Goal: Transaction & Acquisition: Purchase product/service

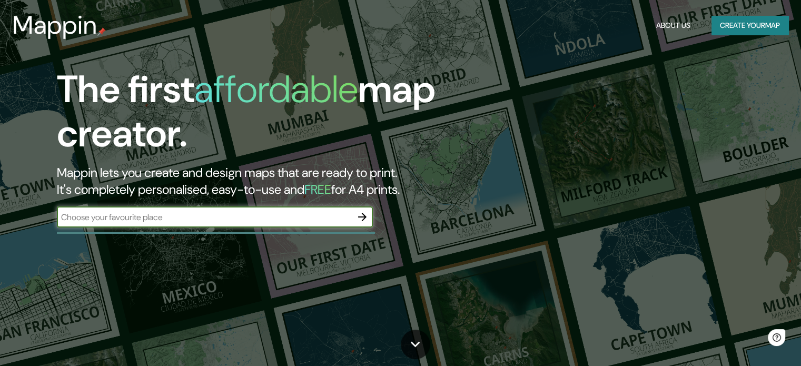
click at [197, 222] on input "text" at bounding box center [204, 217] width 295 height 12
type input "buenos aires"
click at [363, 217] on icon "button" at bounding box center [362, 217] width 8 height 8
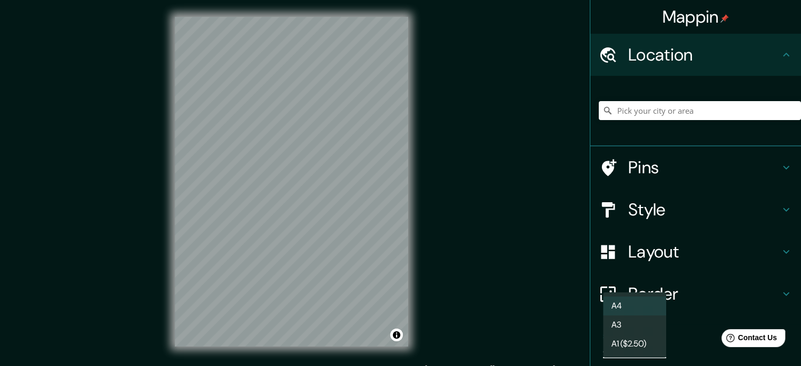
click at [601, 345] on body "Mappin Location Pins Style Layout Border Choose a border. Hint : you can make l…" at bounding box center [400, 183] width 801 height 366
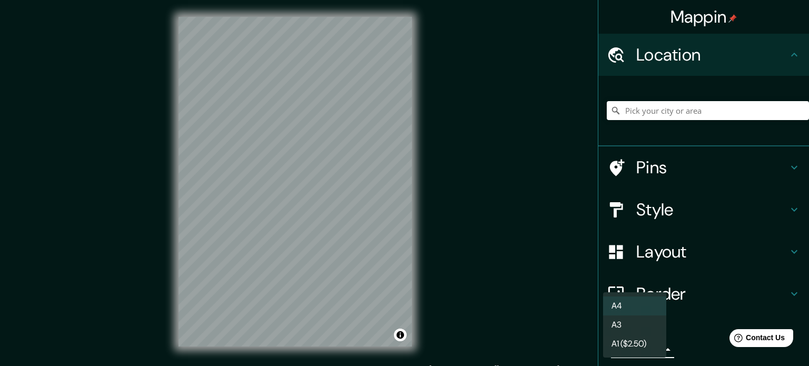
click at [643, 318] on li "A3" at bounding box center [634, 324] width 63 height 19
type input "a4"
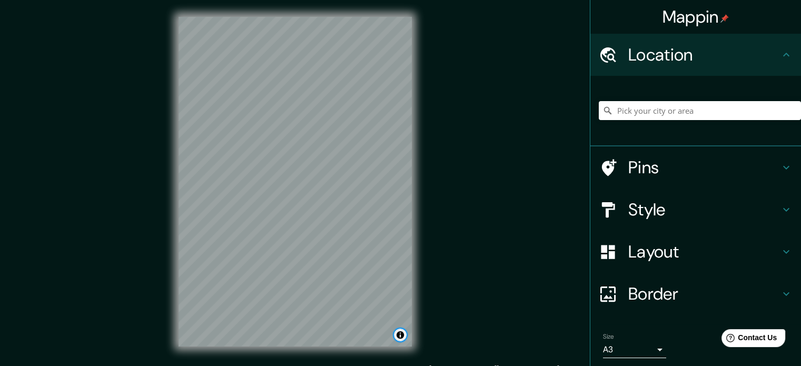
click at [402, 334] on button "Toggle attribution" at bounding box center [400, 335] width 13 height 13
click at [479, 322] on div "Mappin Location Pins Style Layout Border Choose a border. Hint : you can make l…" at bounding box center [400, 190] width 801 height 380
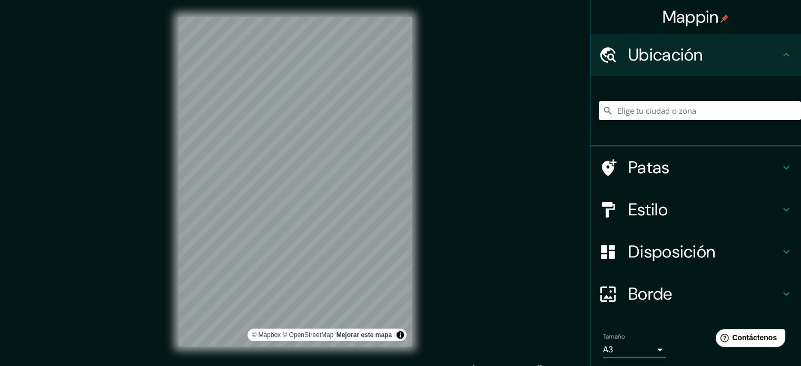
click at [647, 170] on font "Patas" at bounding box center [649, 167] width 42 height 22
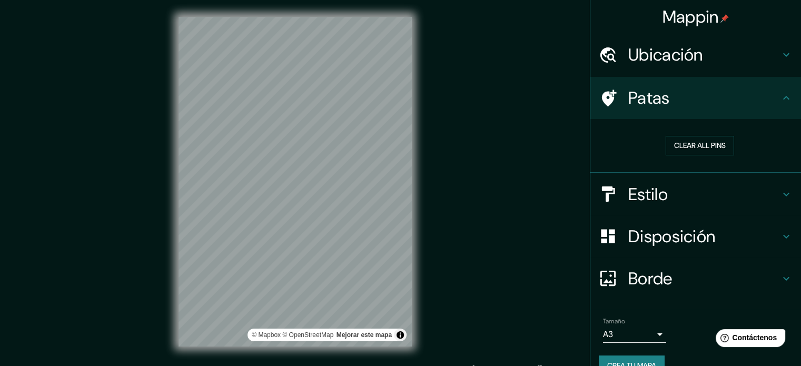
click at [666, 187] on h4 "Estilo" at bounding box center [704, 194] width 152 height 21
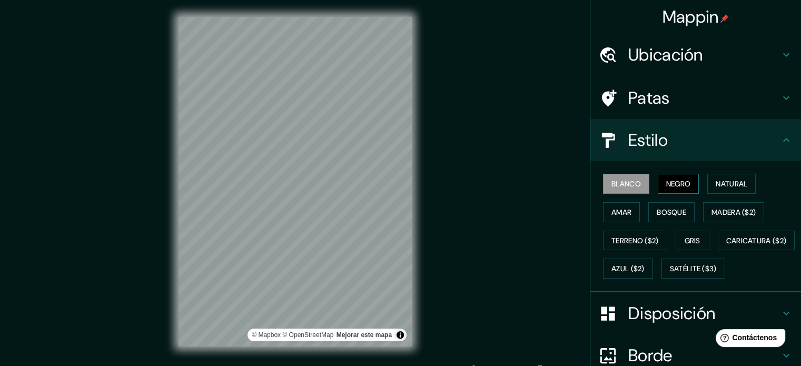
click at [671, 190] on font "Negro" at bounding box center [678, 184] width 25 height 14
click at [737, 185] on font "Natural" at bounding box center [732, 183] width 32 height 9
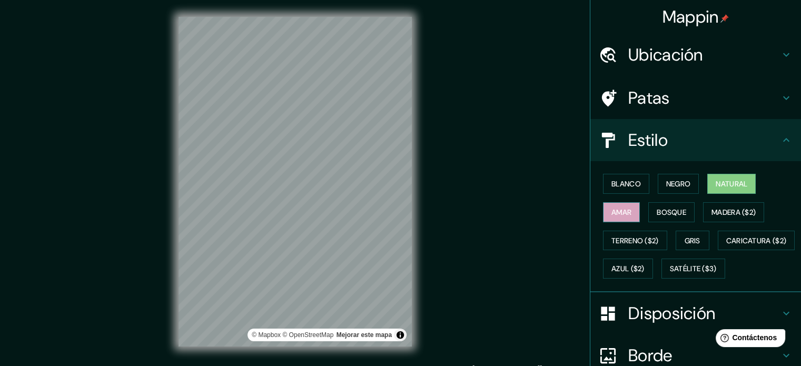
click at [623, 216] on font "Amar" at bounding box center [621, 211] width 20 height 9
click at [684, 212] on button "Bosque" at bounding box center [671, 212] width 46 height 20
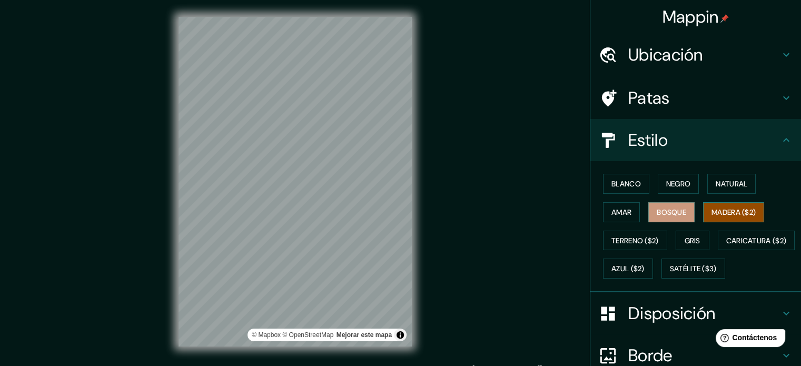
click at [736, 208] on font "Madera ($2)" at bounding box center [733, 211] width 44 height 9
click at [633, 185] on font "Blanco" at bounding box center [625, 183] width 29 height 9
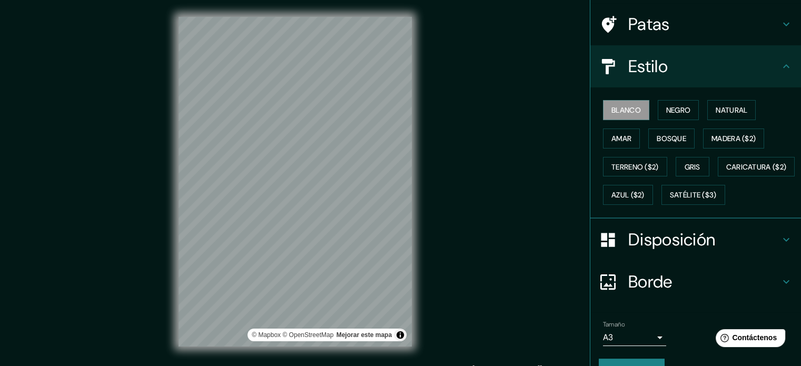
scroll to position [124, 0]
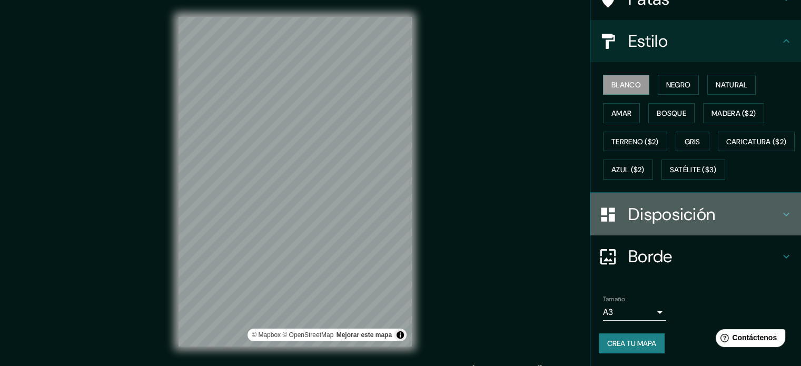
click at [695, 214] on font "Disposición" at bounding box center [671, 214] width 87 height 22
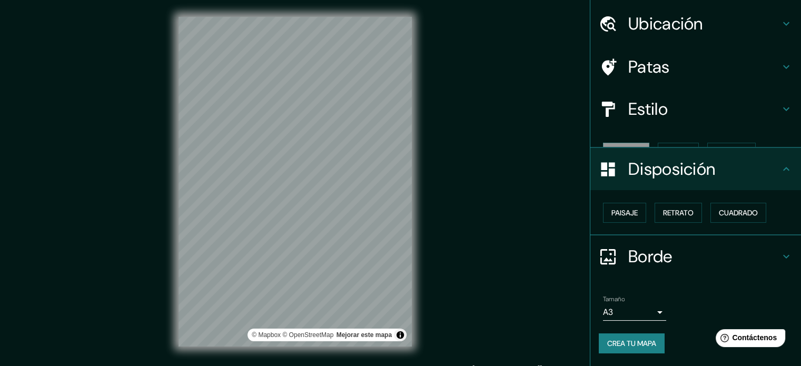
scroll to position [13, 0]
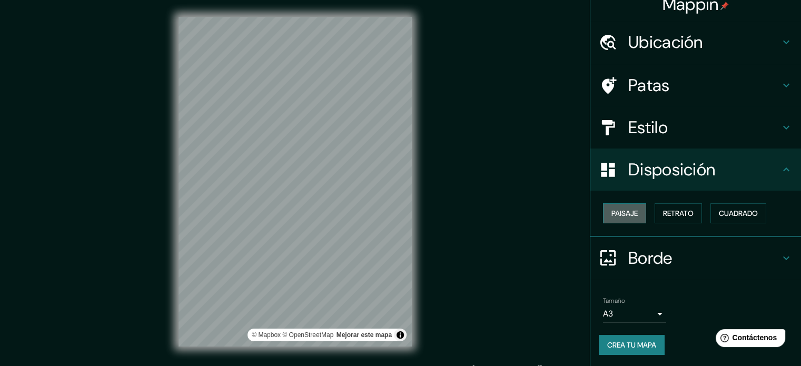
click at [634, 221] on button "Paisaje" at bounding box center [624, 213] width 43 height 20
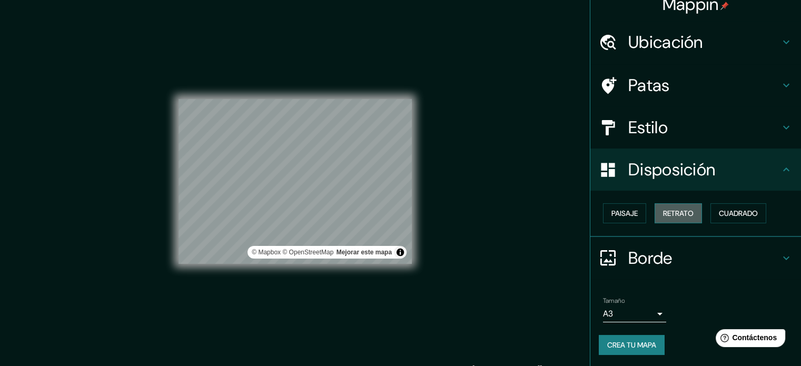
click at [680, 209] on font "Retrato" at bounding box center [678, 213] width 31 height 9
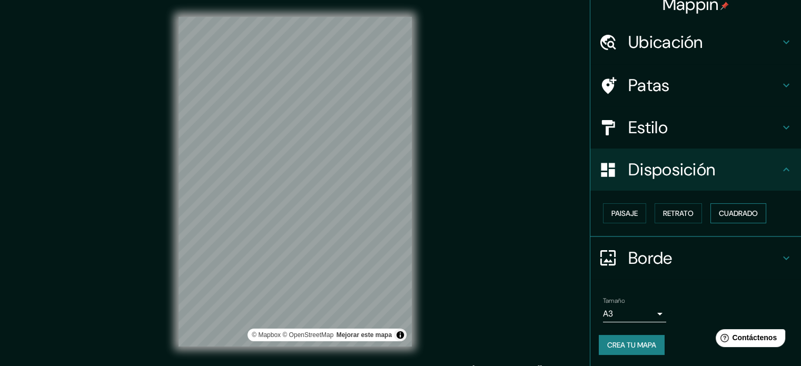
click at [749, 206] on font "Cuadrado" at bounding box center [738, 213] width 39 height 14
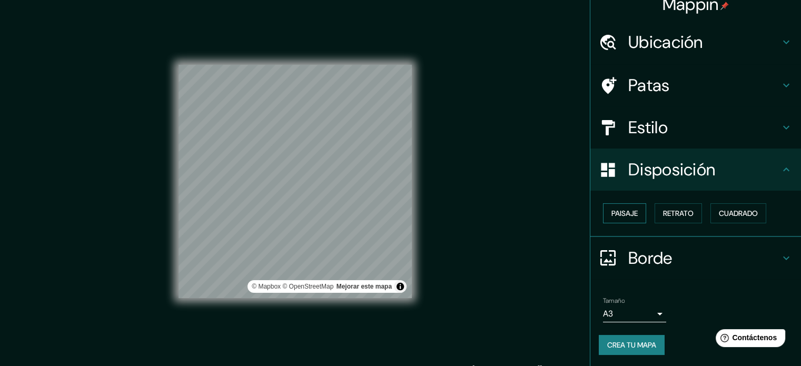
click at [634, 212] on button "Paisaje" at bounding box center [624, 213] width 43 height 20
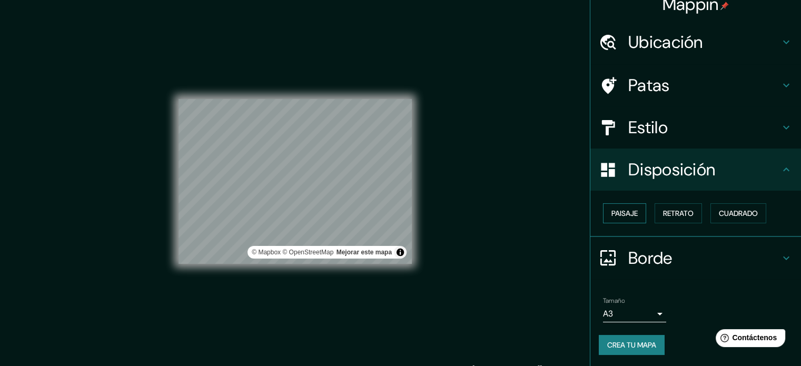
click at [619, 210] on font "Paisaje" at bounding box center [624, 213] width 26 height 9
click at [666, 210] on font "Retrato" at bounding box center [678, 213] width 31 height 9
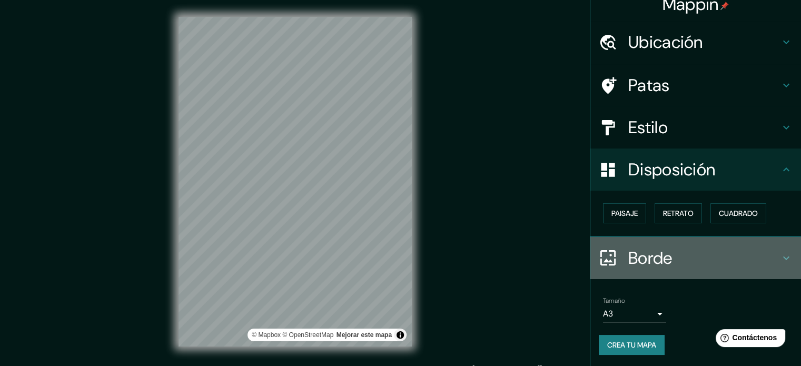
click at [661, 251] on font "Borde" at bounding box center [650, 258] width 44 height 22
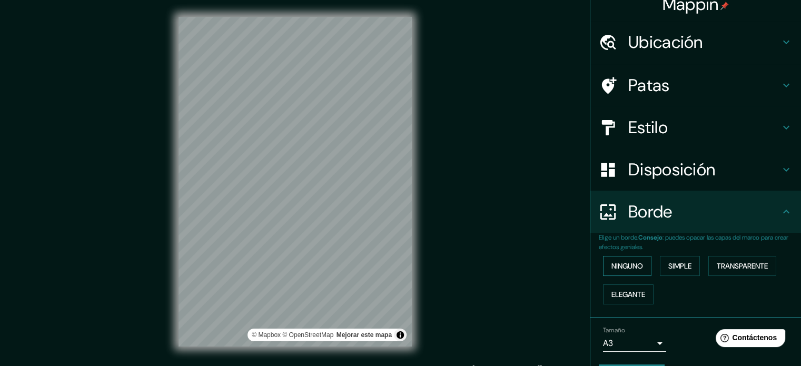
click at [634, 263] on font "Ninguno" at bounding box center [627, 265] width 32 height 9
click at [678, 263] on font "Simple" at bounding box center [679, 265] width 23 height 9
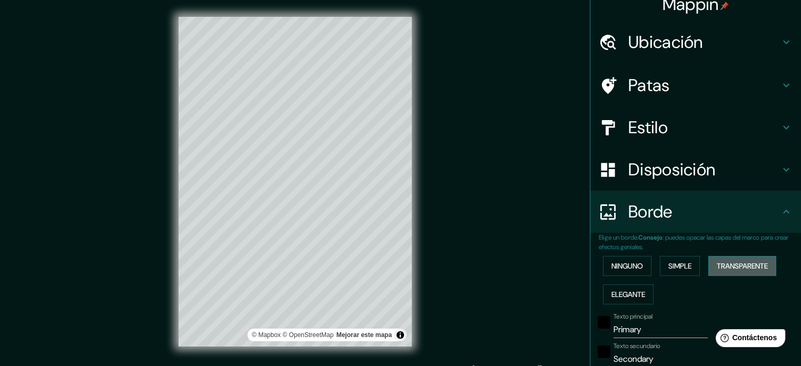
click at [748, 266] on font "Transparente" at bounding box center [742, 265] width 51 height 9
click at [673, 265] on font "Simple" at bounding box center [679, 265] width 23 height 9
click at [634, 267] on font "Ninguno" at bounding box center [627, 265] width 32 height 9
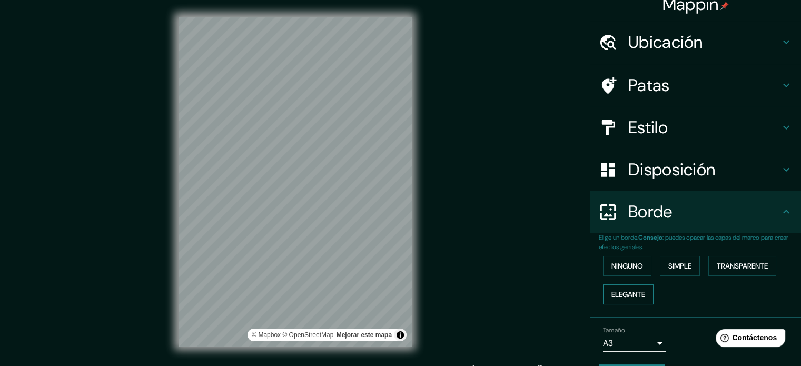
click at [631, 294] on font "Elegante" at bounding box center [628, 294] width 34 height 9
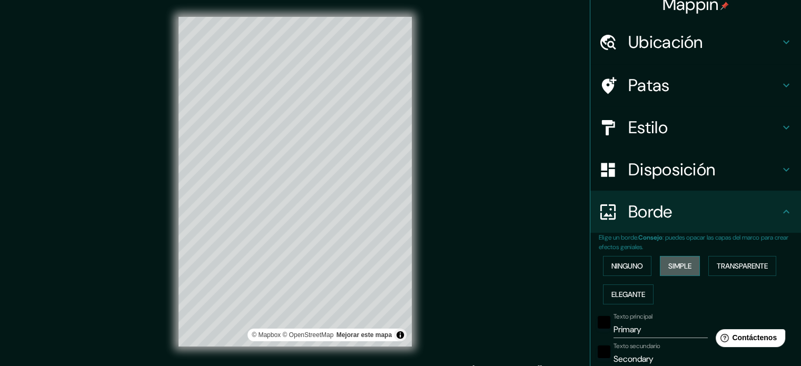
click at [687, 272] on button "Simple" at bounding box center [680, 266] width 40 height 20
click at [720, 268] on font "Transparente" at bounding box center [742, 265] width 51 height 9
click at [660, 273] on button "Simple" at bounding box center [680, 266] width 40 height 20
click at [619, 268] on font "Ninguno" at bounding box center [627, 265] width 32 height 9
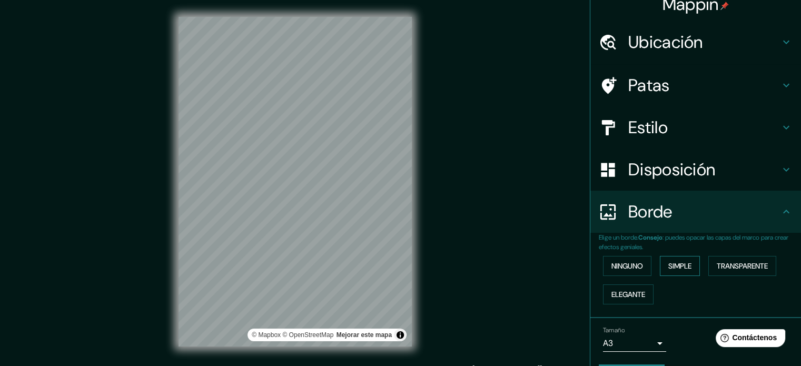
click at [672, 266] on font "Simple" at bounding box center [679, 265] width 23 height 9
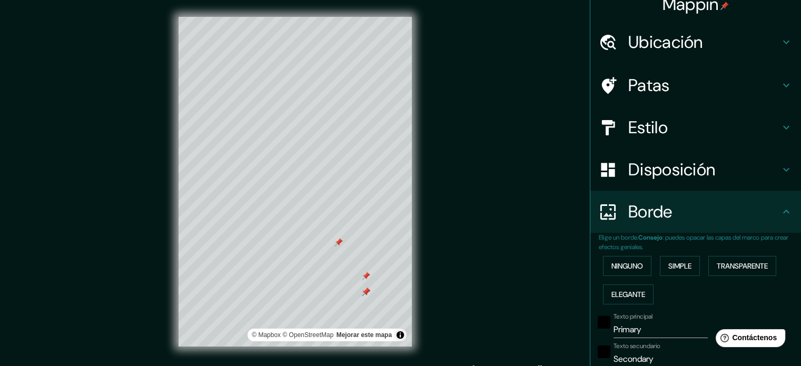
click at [685, 40] on font "Ubicación" at bounding box center [665, 42] width 75 height 22
type input "177"
type input "35"
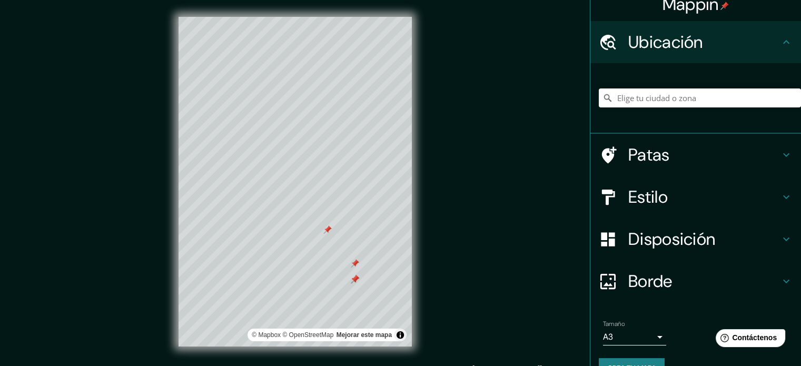
drag, startPoint x: 365, startPoint y: 277, endPoint x: 398, endPoint y: 271, distance: 33.7
click at [354, 264] on div at bounding box center [355, 263] width 8 height 8
click at [355, 262] on div at bounding box center [355, 263] width 8 height 8
click at [355, 275] on div at bounding box center [355, 279] width 8 height 8
click at [329, 232] on div at bounding box center [327, 229] width 8 height 8
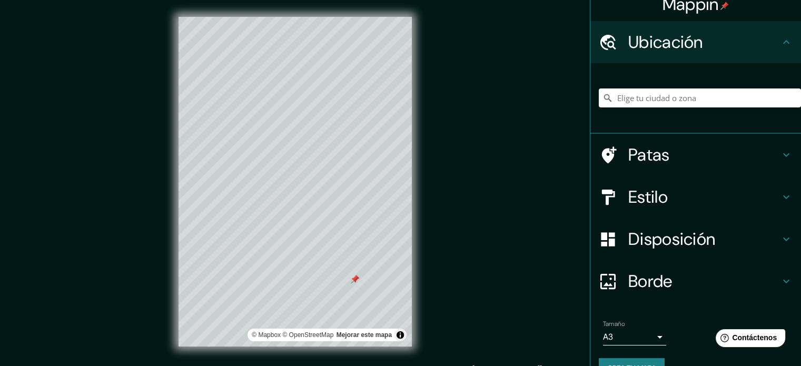
click at [356, 277] on div at bounding box center [355, 279] width 8 height 8
click at [354, 280] on div at bounding box center [355, 279] width 8 height 8
click at [356, 278] on div at bounding box center [355, 279] width 8 height 8
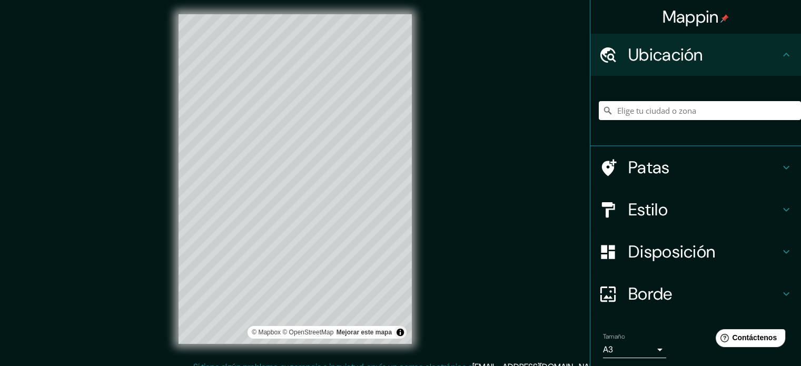
scroll to position [0, 0]
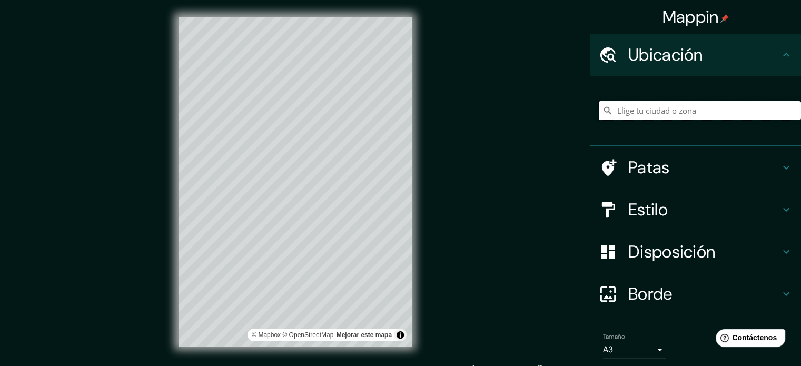
click at [655, 112] on input "Elige tu ciudad o zona" at bounding box center [700, 110] width 202 height 19
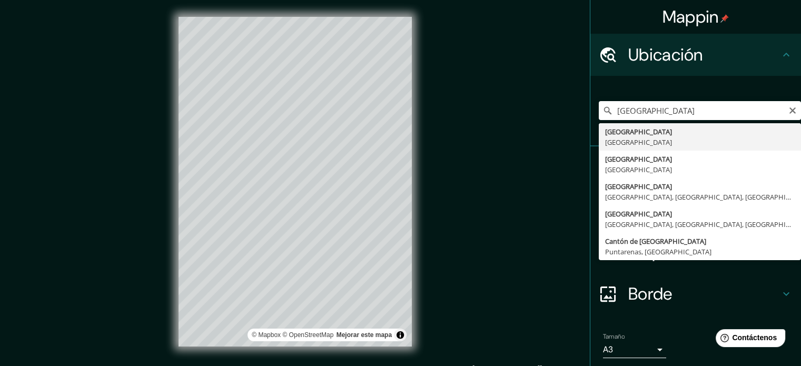
type input "[GEOGRAPHIC_DATA], [GEOGRAPHIC_DATA]"
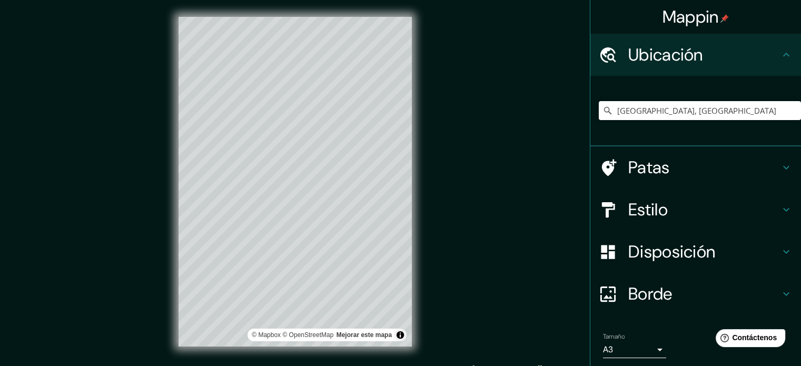
click at [557, 267] on div "Mappin Ubicación Buenos Aires, Argentina Patas Estilo Disposición Borde Elige u…" at bounding box center [400, 190] width 801 height 380
click at [313, 296] on div at bounding box center [312, 298] width 8 height 8
click at [312, 296] on div at bounding box center [312, 298] width 8 height 8
click at [293, 353] on div "© Mapbox © OpenStreetMap Mejorar este mapa" at bounding box center [295, 181] width 267 height 363
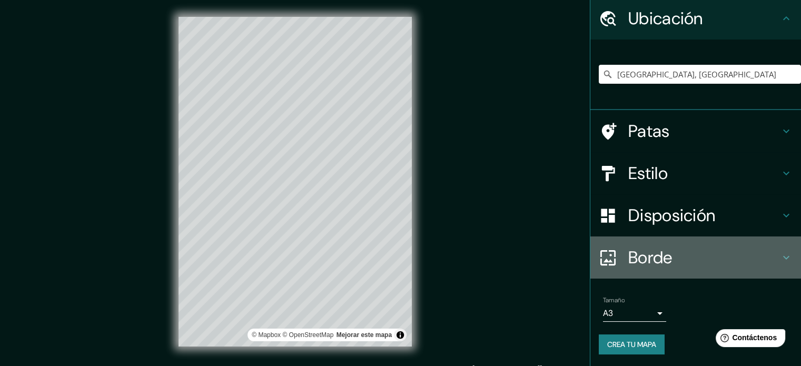
click at [641, 261] on font "Borde" at bounding box center [650, 257] width 44 height 22
type input "177"
type input "35"
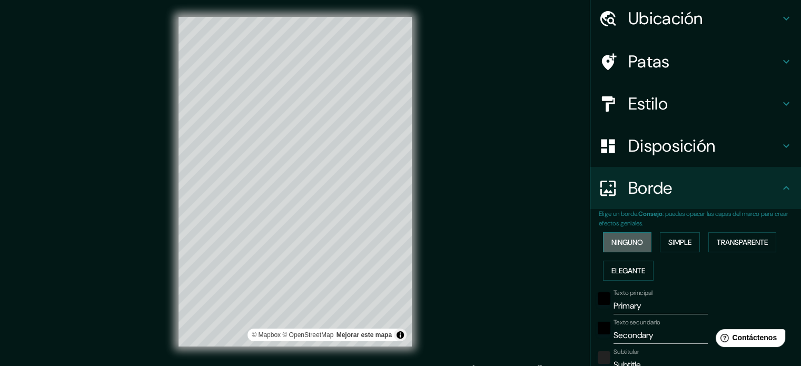
click at [634, 240] on font "Ninguno" at bounding box center [627, 241] width 32 height 9
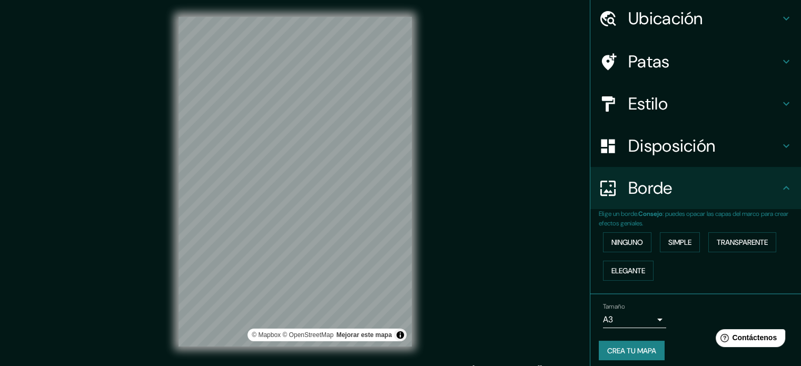
click at [662, 145] on font "Disposición" at bounding box center [671, 146] width 87 height 22
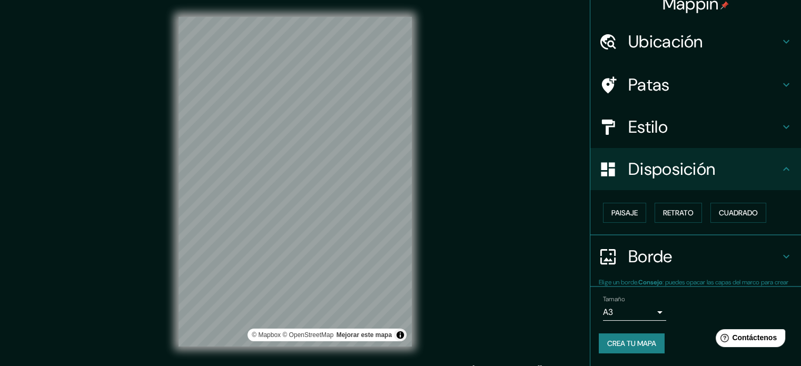
scroll to position [13, 0]
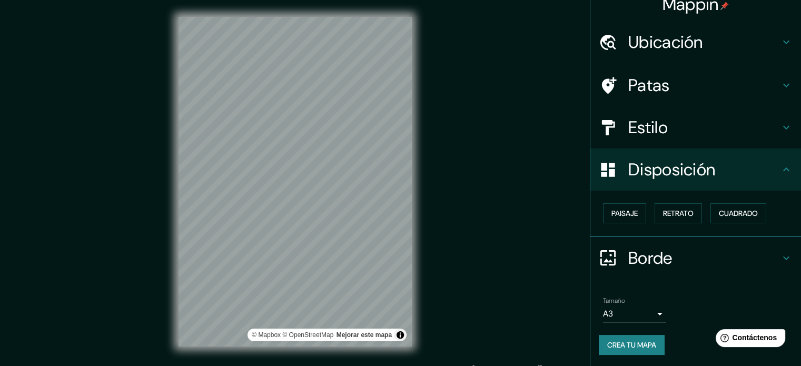
click at [683, 163] on font "Disposición" at bounding box center [671, 169] width 87 height 22
click at [716, 264] on h4 "Borde" at bounding box center [704, 257] width 152 height 21
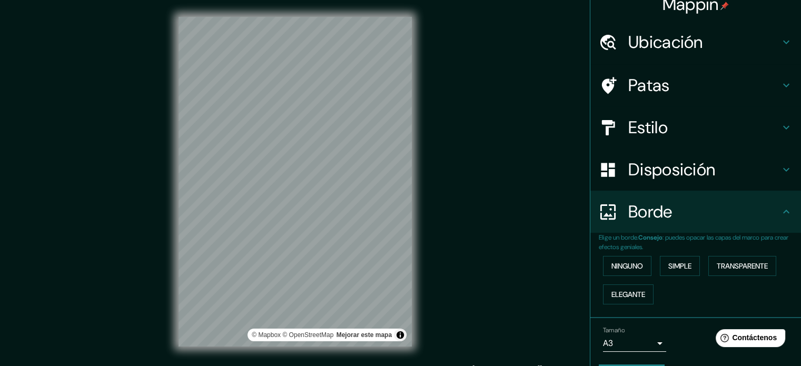
scroll to position [42, 0]
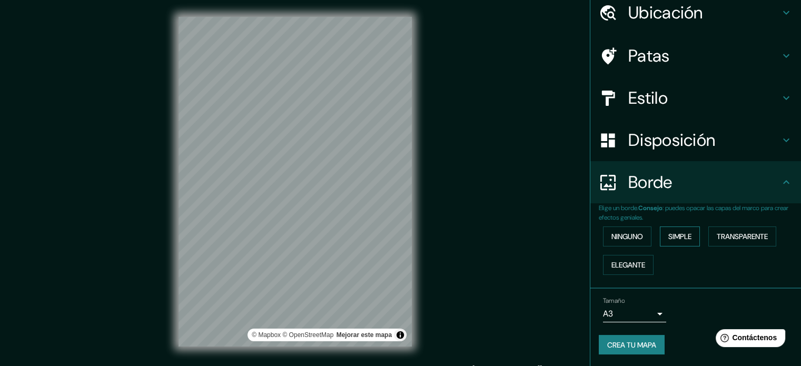
click at [676, 237] on font "Simple" at bounding box center [679, 236] width 23 height 9
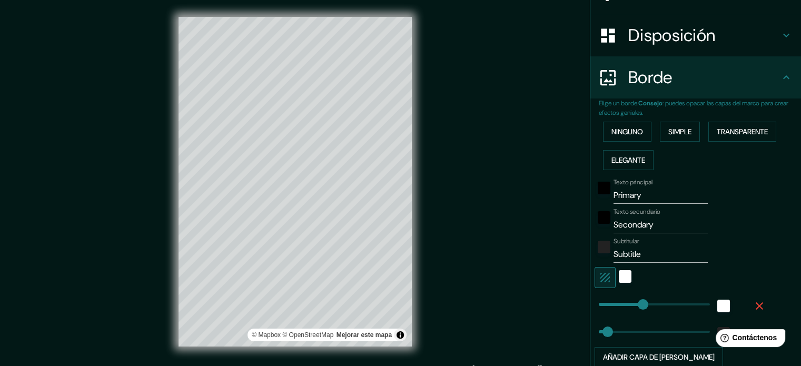
scroll to position [147, 0]
click at [650, 191] on input "Primary" at bounding box center [660, 194] width 94 height 17
type input "B"
type input "177"
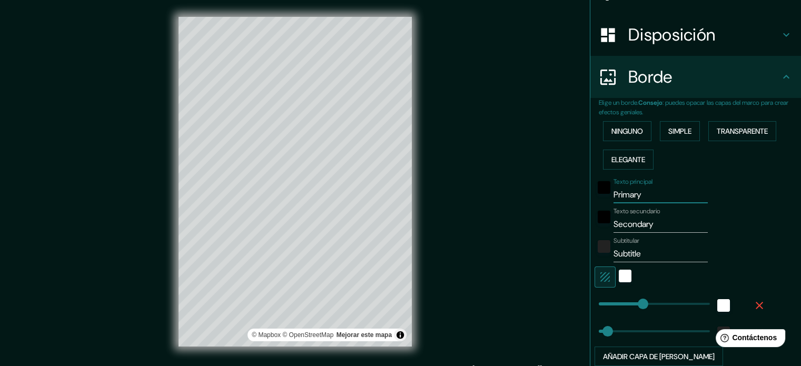
type input "35"
type input "Bu"
type input "177"
type input "35"
type input "Bue"
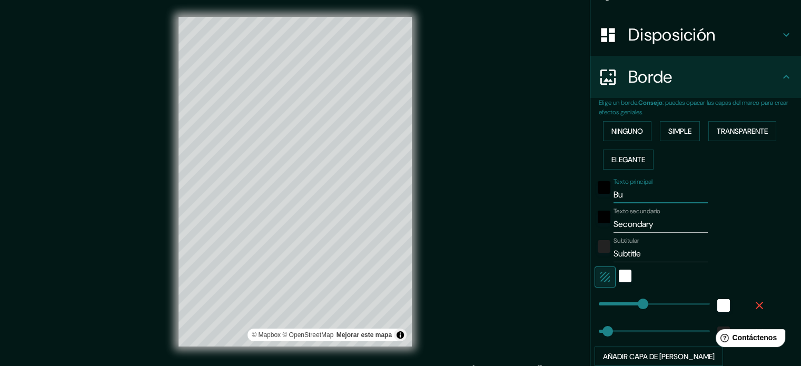
type input "177"
type input "35"
type input "Buen"
type input "177"
type input "35"
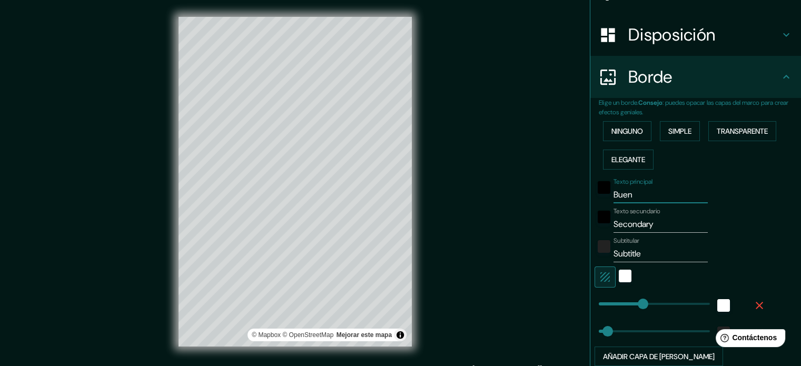
type input "Bueno"
type input "177"
type input "35"
type input "Buenos"
type input "177"
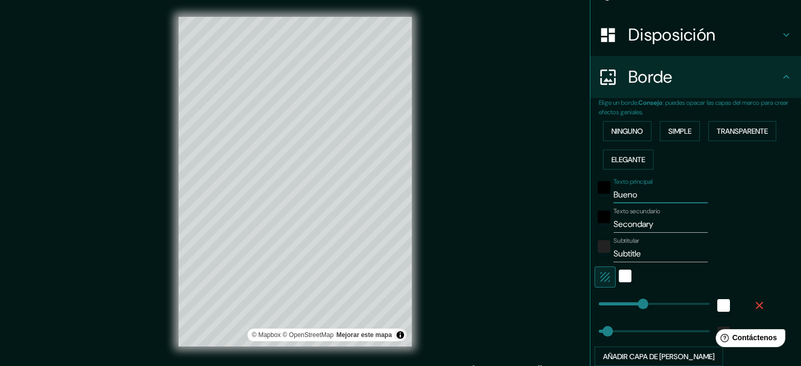
type input "35"
type input "Bueno"
type input "177"
type input "35"
type input "Buen"
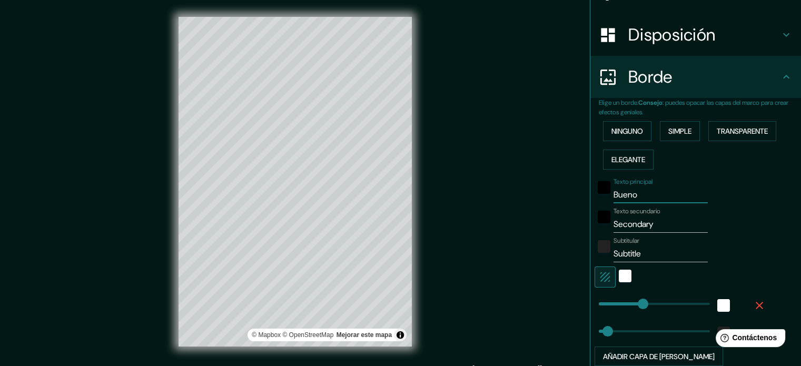
type input "177"
type input "35"
type input "Bue"
type input "177"
type input "35"
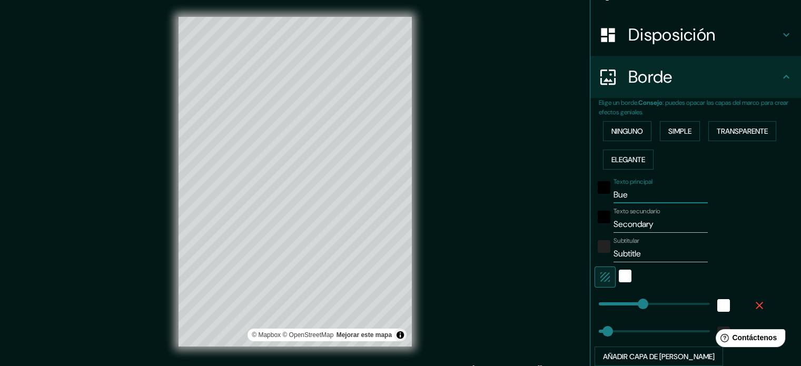
type input "Bu"
type input "177"
type input "35"
type input "B"
type input "177"
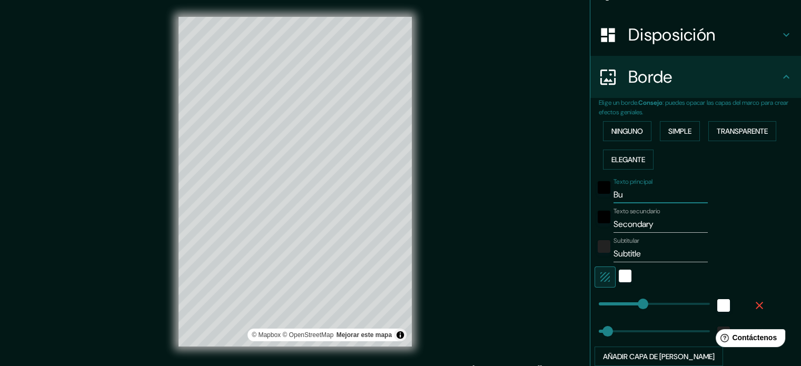
type input "35"
type input "BU"
type input "177"
type input "35"
type input "BUE"
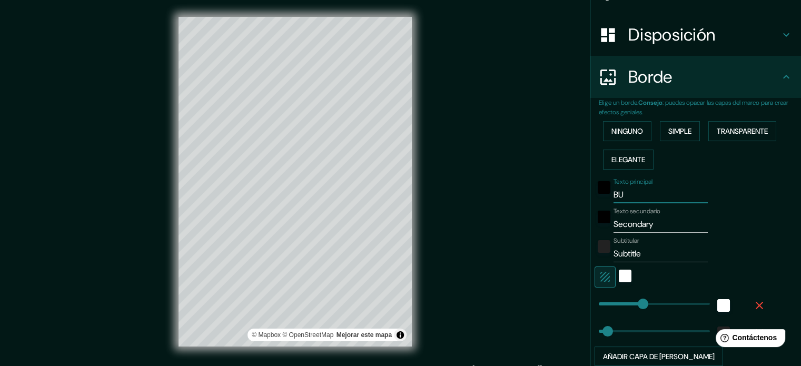
type input "177"
type input "35"
type input "BUEN"
type input "177"
type input "35"
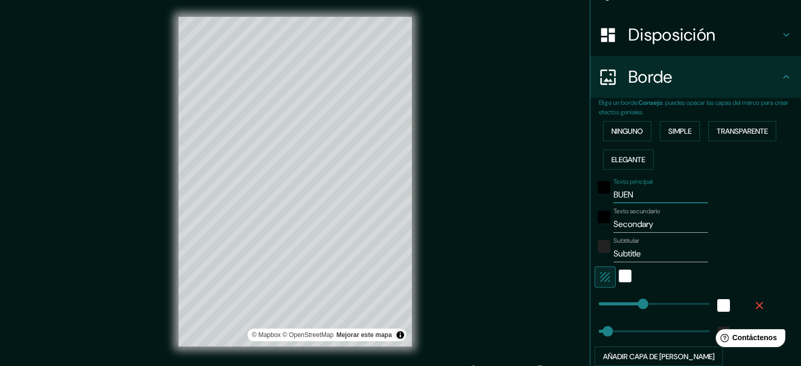
type input "BUENO"
type input "177"
type input "35"
type input "BUENOS"
type input "177"
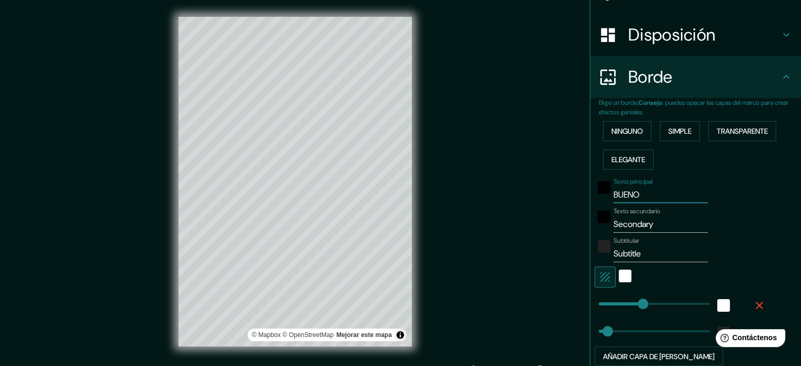
type input "35"
type input "BUENOS"
type input "177"
type input "35"
type input "BUENOS A"
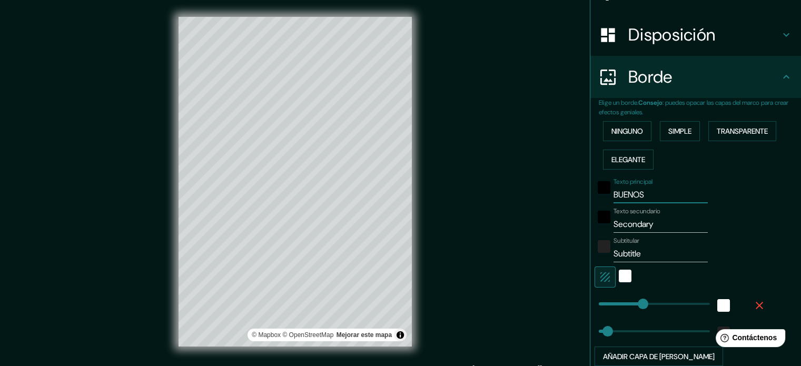
type input "177"
type input "35"
type input "BUENOS AI"
type input "177"
type input "35"
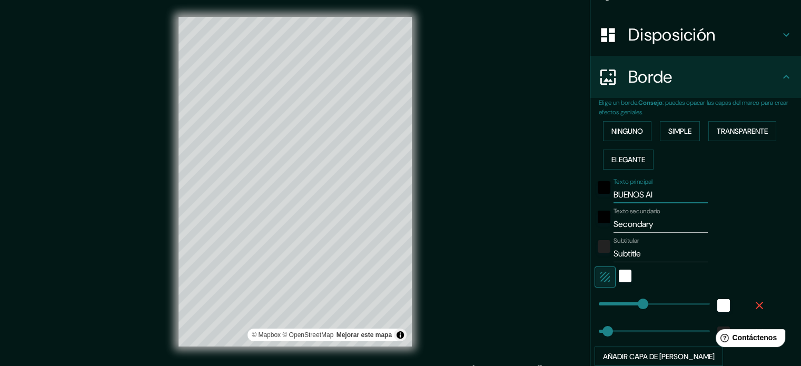
type input "BUENOS AIR"
type input "177"
type input "35"
type input "BUENOS AIRE"
type input "177"
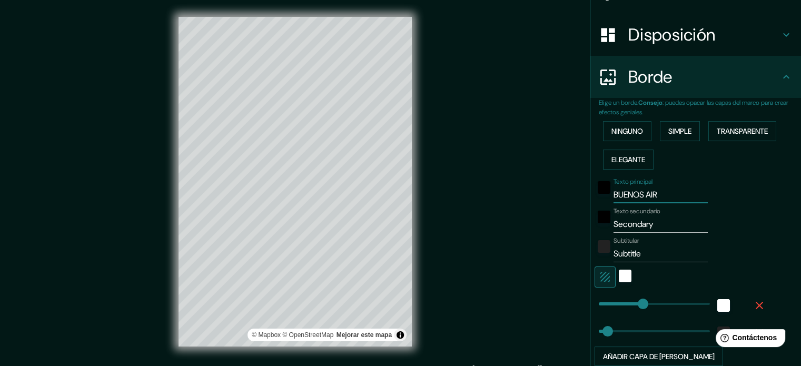
type input "35"
type input "[GEOGRAPHIC_DATA]"
type input "177"
type input "35"
type input "[GEOGRAPHIC_DATA]"
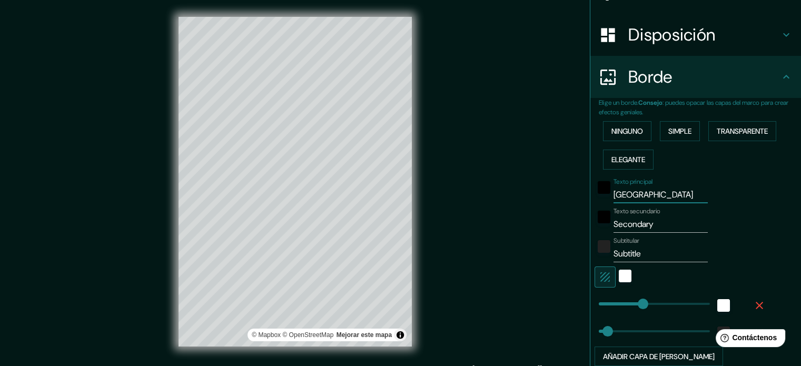
type input "177"
type input "35"
type input "[GEOGRAPHIC_DATA]"
click at [649, 226] on input "Secondary" at bounding box center [660, 224] width 94 height 17
drag, startPoint x: 649, startPoint y: 226, endPoint x: 528, endPoint y: 235, distance: 121.4
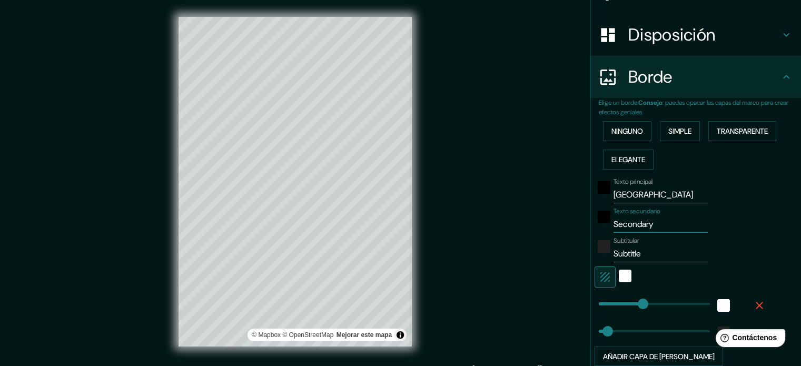
click at [528, 235] on div "Mappin Ubicación Buenos Aires, Argentina Patas Estilo Disposición Borde Elige u…" at bounding box center [400, 190] width 801 height 380
type input "A"
type input "177"
type input "35"
type input "AR"
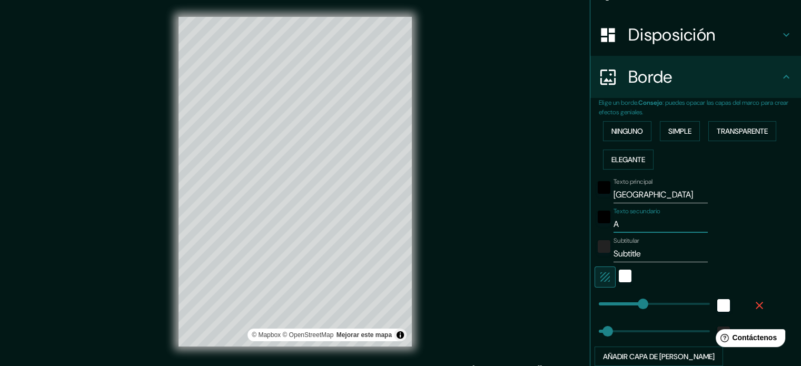
type input "177"
type input "35"
type input "ARG"
type input "177"
type input "35"
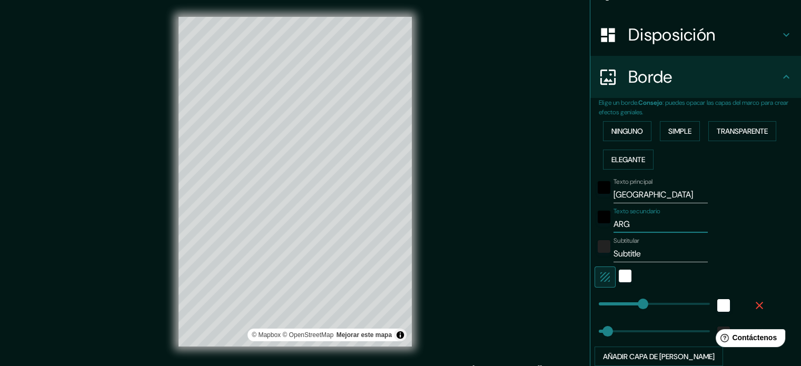
type input "ARGE"
type input "177"
type input "35"
type input "ARGEN"
type input "177"
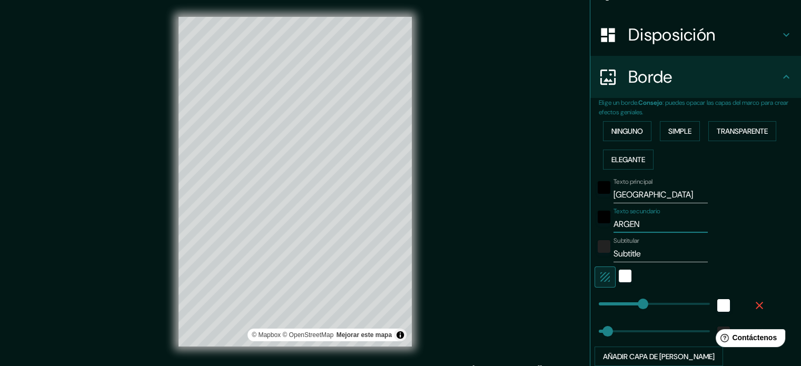
type input "35"
type input "ARGENT"
type input "177"
type input "35"
type input "ARGENTI"
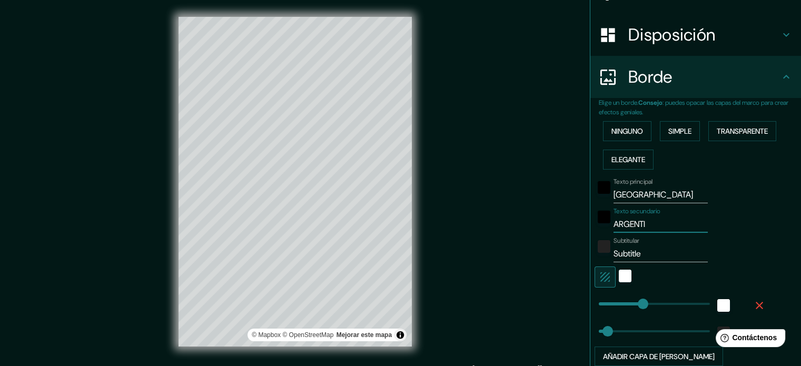
type input "177"
type input "35"
type input "ARGENTIN"
type input "177"
type input "35"
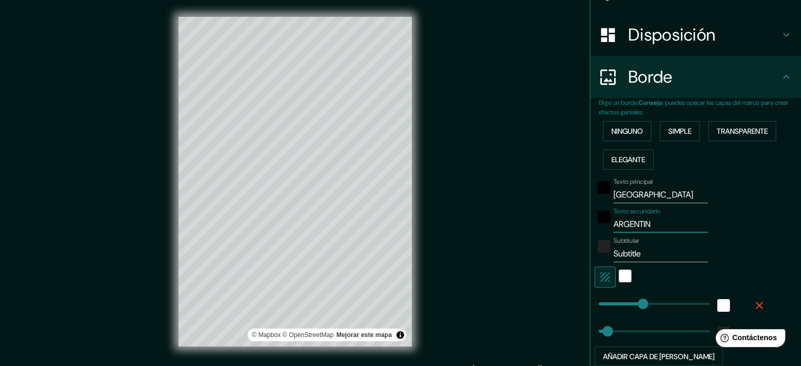
type input "ARGENTINA"
type input "177"
type input "35"
type input "ARGENTINA"
drag, startPoint x: 646, startPoint y: 249, endPoint x: 503, endPoint y: 251, distance: 142.2
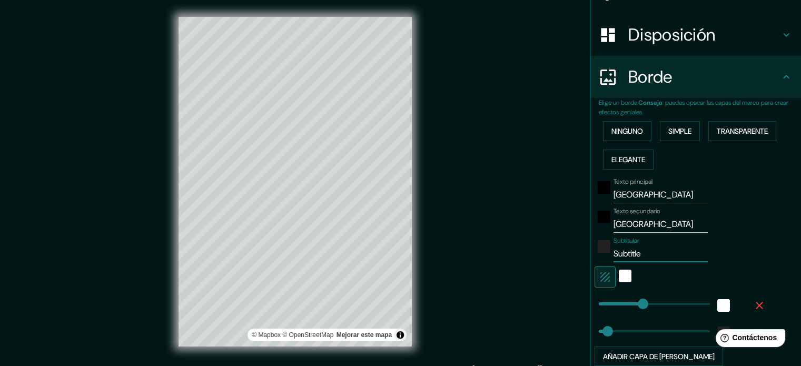
click at [503, 251] on div "Mappin Ubicación Buenos Aires, Argentina Patas Estilo Disposición Borde Elige u…" at bounding box center [400, 190] width 801 height 380
type input "177"
type input "35"
click at [760, 260] on div "Texto principal BUENOS AIRES Texto secundario ARGENTINA Subtitular Añadir capa …" at bounding box center [700, 270] width 202 height 193
click at [619, 280] on div "blanco" at bounding box center [625, 276] width 13 height 13
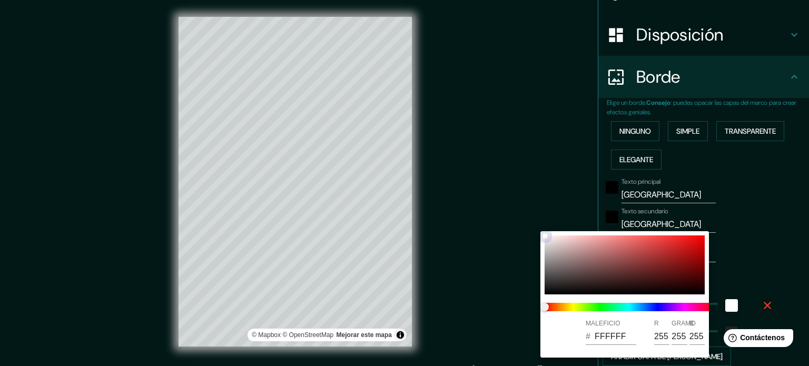
type input "177"
type input "35"
type input "E30E0E"
type input "227"
type input "14"
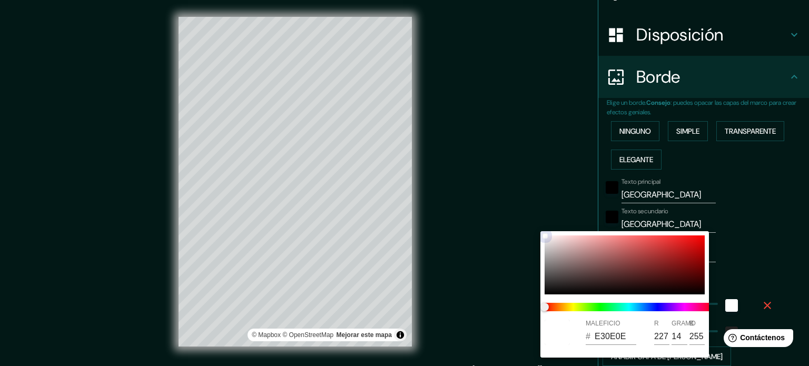
type input "14"
drag, startPoint x: 627, startPoint y: 284, endPoint x: 701, endPoint y: 237, distance: 88.0
click at [701, 237] on div at bounding box center [624, 264] width 160 height 59
type input "177"
type input "35"
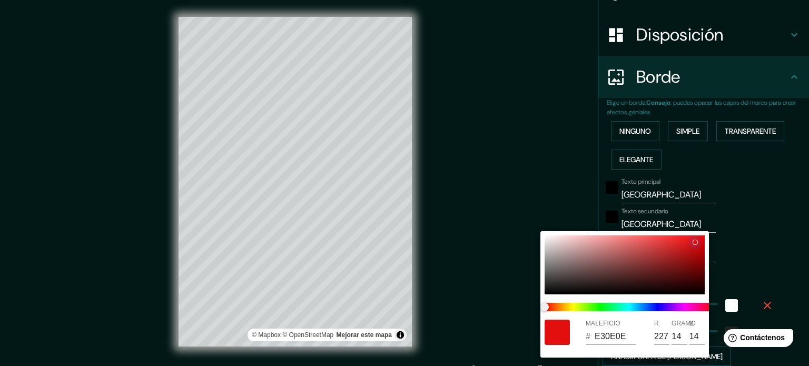
type input "F60404"
type input "246"
type input "4"
type input "177"
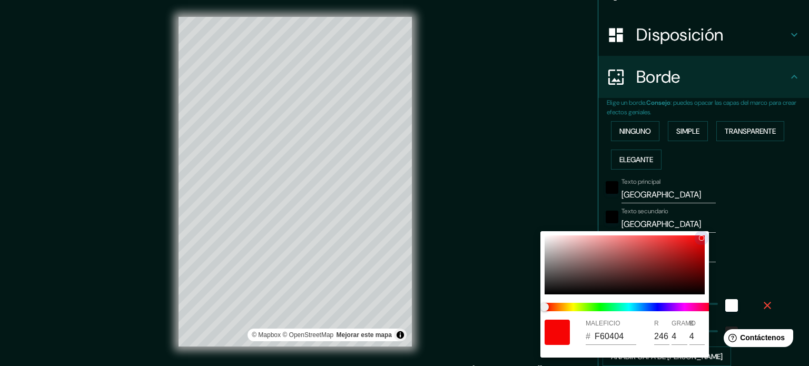
type input "35"
type input "5C4B4B"
type input "92"
type input "75"
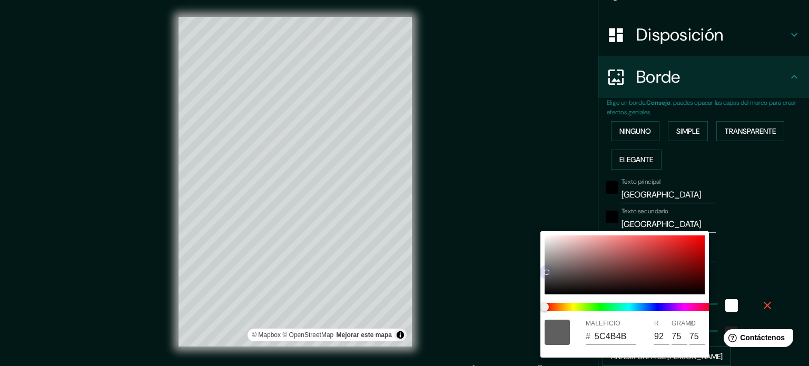
type input "177"
type input "35"
type input "605F5F"
type input "96"
type input "95"
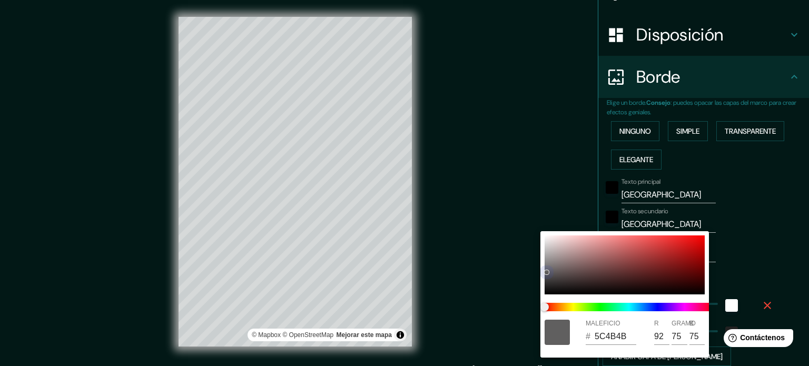
type input "95"
type input "177"
type input "35"
type input "E1D7D7"
type input "225"
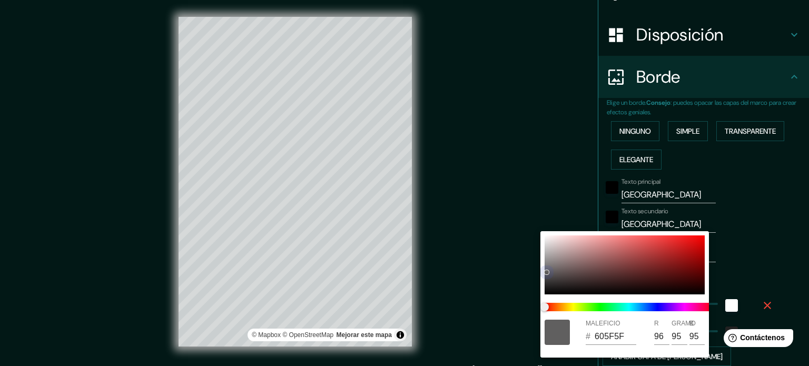
type input "215"
type input "177"
type input "35"
type input "E3DDDD"
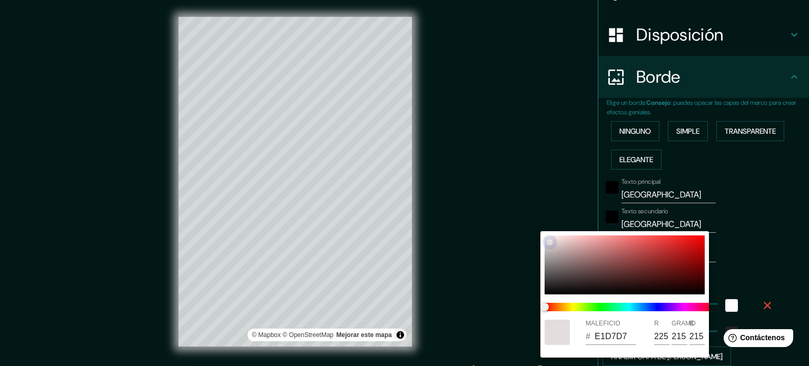
type input "227"
type input "221"
type input "177"
type input "35"
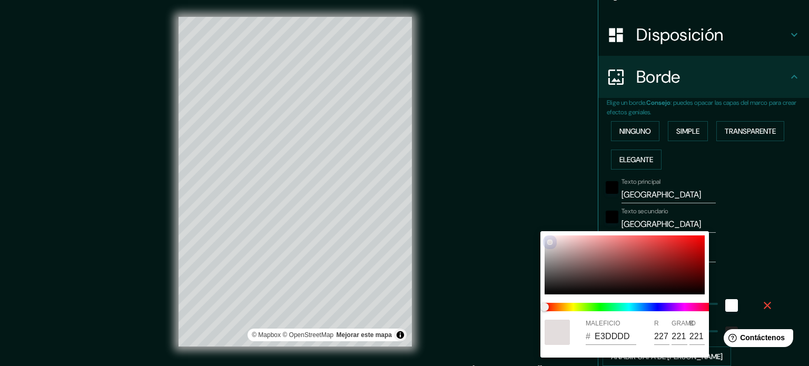
type input "E6E0E0"
type input "230"
type input "224"
type input "177"
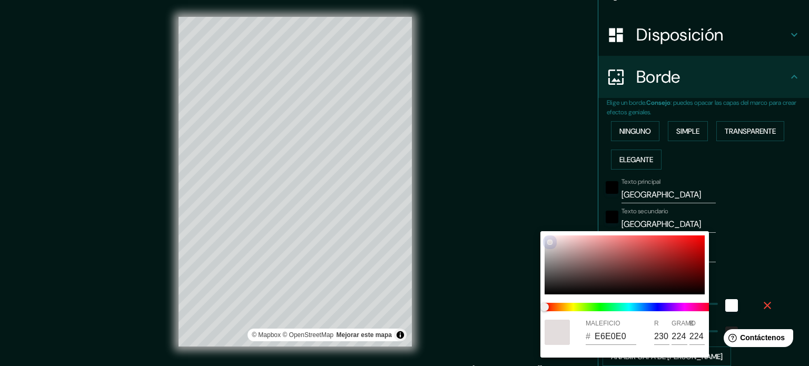
type input "35"
type input "E8E3E3"
type input "232"
type input "227"
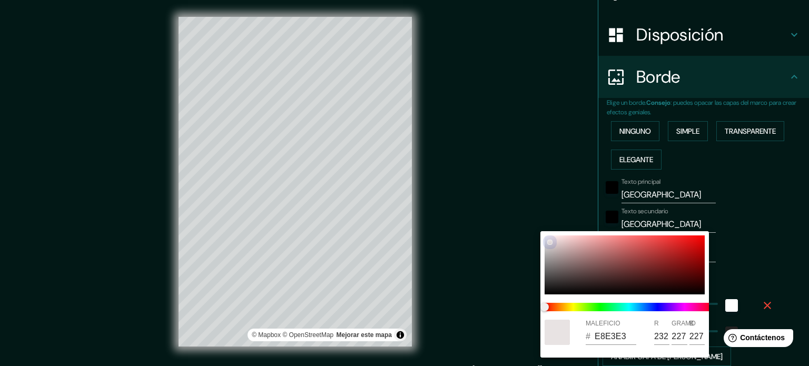
type input "177"
type input "35"
type input "EDEAEA"
type input "237"
type input "234"
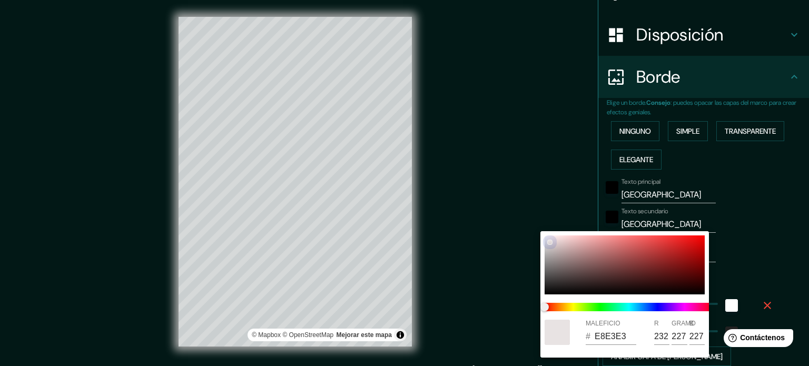
type input "234"
type input "177"
type input "35"
type input "F1F0F0"
type input "241"
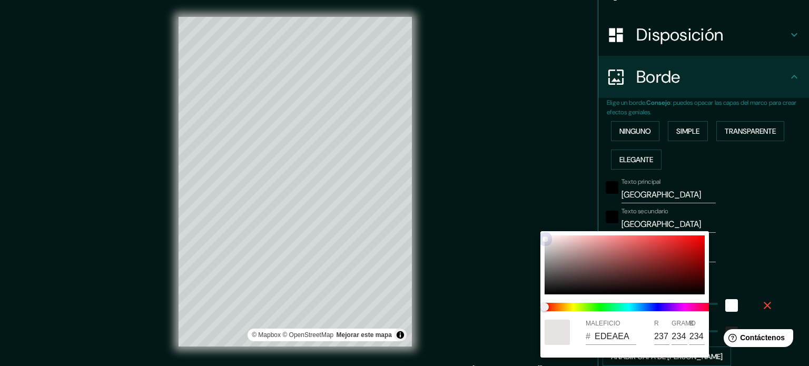
type input "240"
type input "177"
type input "35"
type input "F6F6F6"
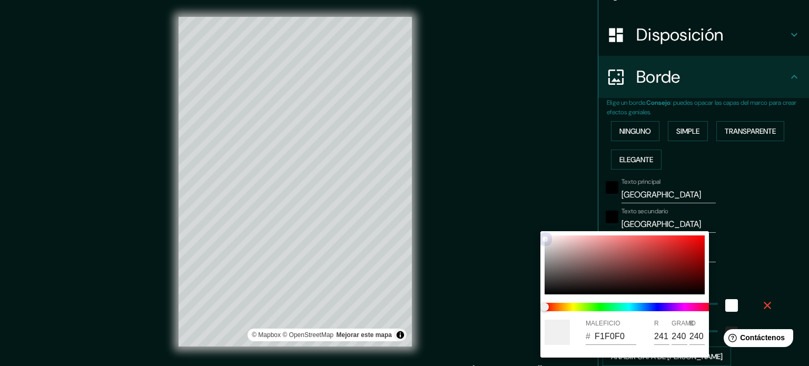
type input "246"
type input "177"
type input "35"
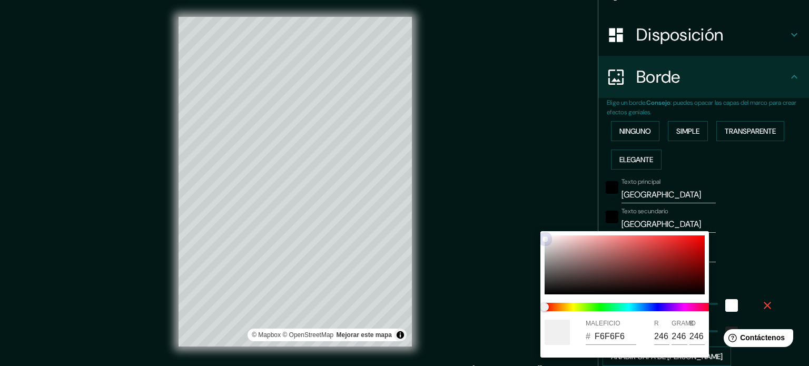
type input "F8F8F8"
type input "248"
type input "177"
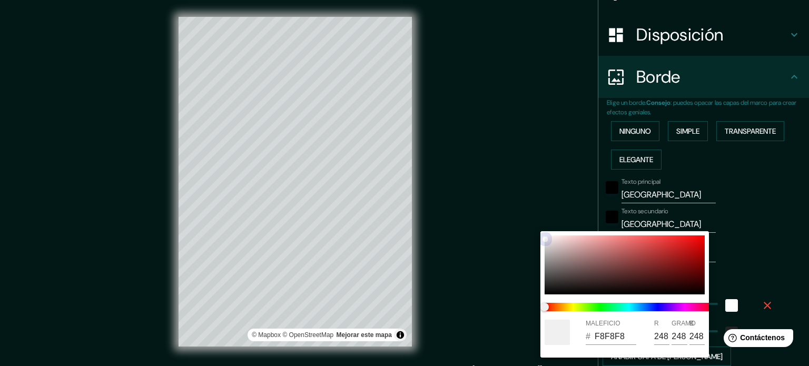
type input "35"
type input "FAFAFA"
type input "250"
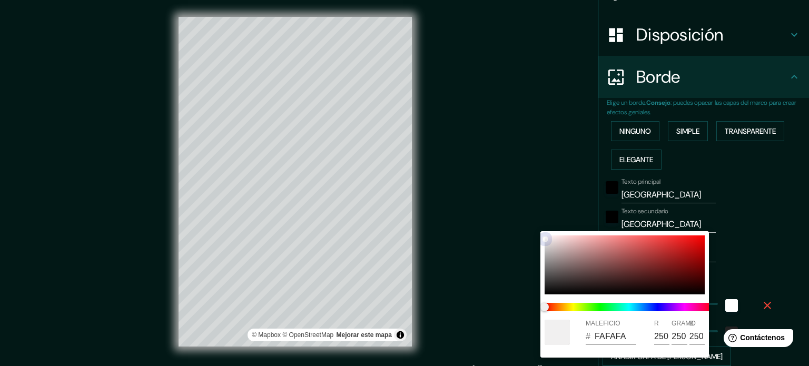
type input "177"
type input "35"
type input "FFFFFF"
type input "255"
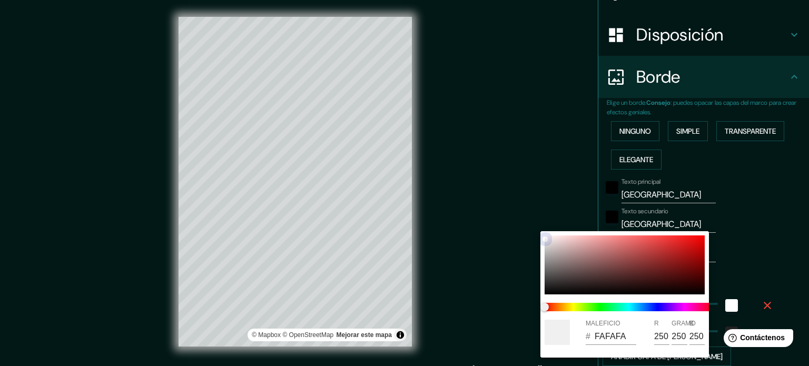
type input "255"
type input "177"
type input "35"
type input "918282"
type input "145"
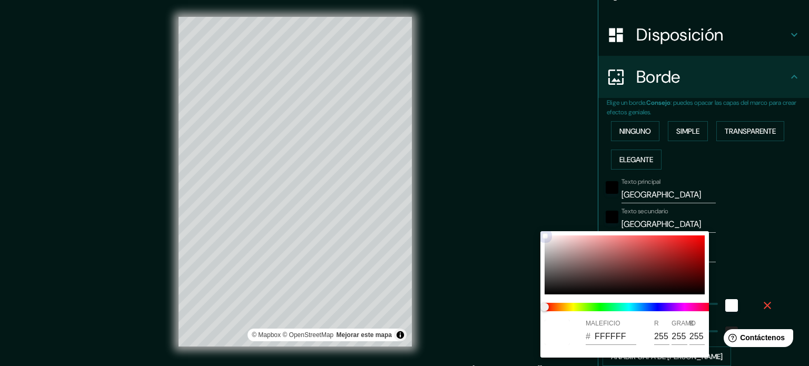
type input "130"
drag, startPoint x: 688, startPoint y: 255, endPoint x: 552, endPoint y: 293, distance: 141.5
click at [552, 293] on div at bounding box center [624, 264] width 160 height 59
drag, startPoint x: 548, startPoint y: 290, endPoint x: 542, endPoint y: 210, distance: 79.7
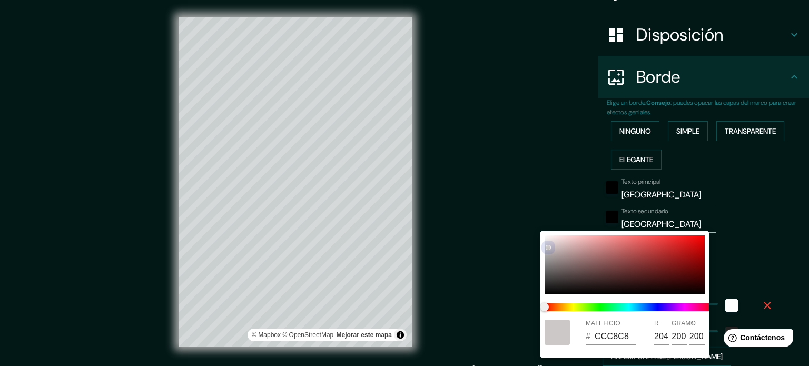
click at [542, 210] on div "MALEFICIO # CCC8C8 R 204 GRAMO 200 B 200" at bounding box center [404, 183] width 809 height 366
click at [758, 304] on div at bounding box center [404, 183] width 809 height 366
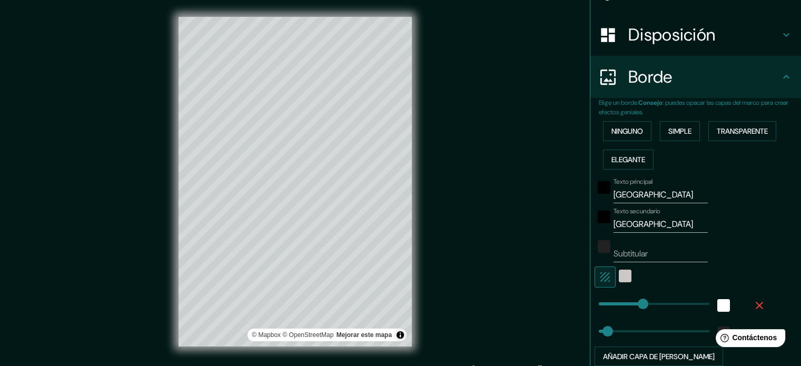
click at [758, 303] on button "button" at bounding box center [759, 305] width 34 height 19
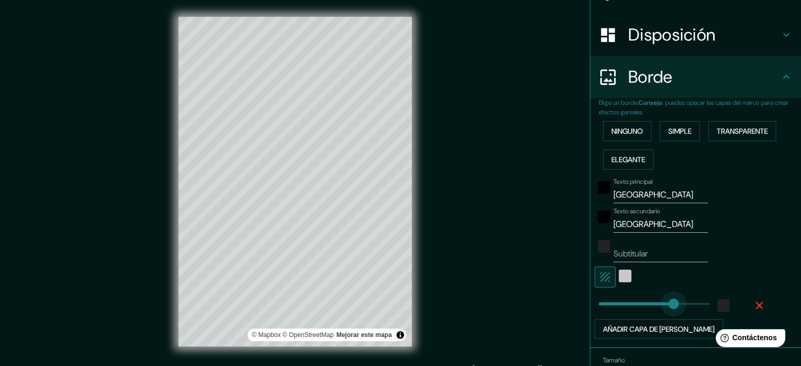
drag, startPoint x: 604, startPoint y: 296, endPoint x: 668, endPoint y: 295, distance: 63.7
drag, startPoint x: 659, startPoint y: 297, endPoint x: 529, endPoint y: 302, distance: 130.1
click at [609, 325] on font "Añadir capa de marco" at bounding box center [659, 328] width 112 height 9
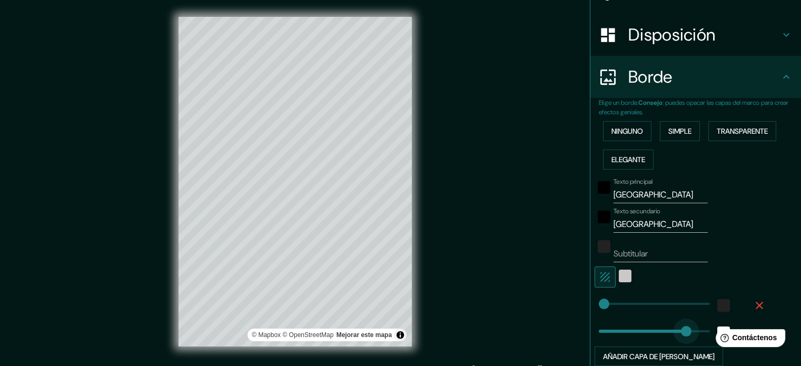
drag, startPoint x: 634, startPoint y: 329, endPoint x: 678, endPoint y: 329, distance: 44.2
drag, startPoint x: 678, startPoint y: 327, endPoint x: 619, endPoint y: 331, distance: 59.1
drag, startPoint x: 618, startPoint y: 330, endPoint x: 667, endPoint y: 330, distance: 48.4
drag, startPoint x: 682, startPoint y: 328, endPoint x: 688, endPoint y: 328, distance: 5.8
drag, startPoint x: 608, startPoint y: 303, endPoint x: 518, endPoint y: 305, distance: 89.5
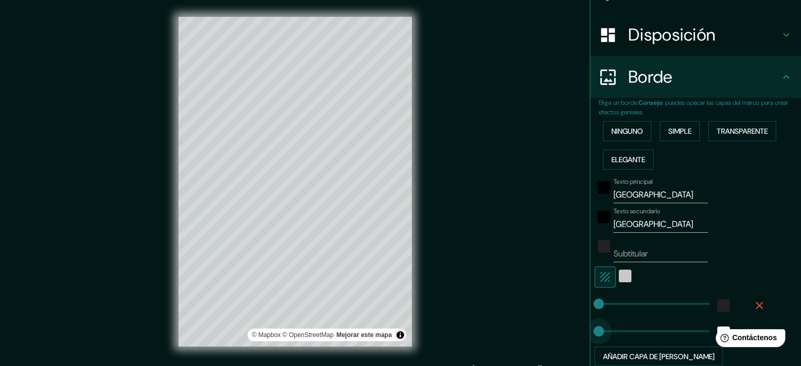
drag, startPoint x: 666, startPoint y: 329, endPoint x: 454, endPoint y: 327, distance: 212.2
click at [750, 323] on button "button" at bounding box center [759, 332] width 34 height 19
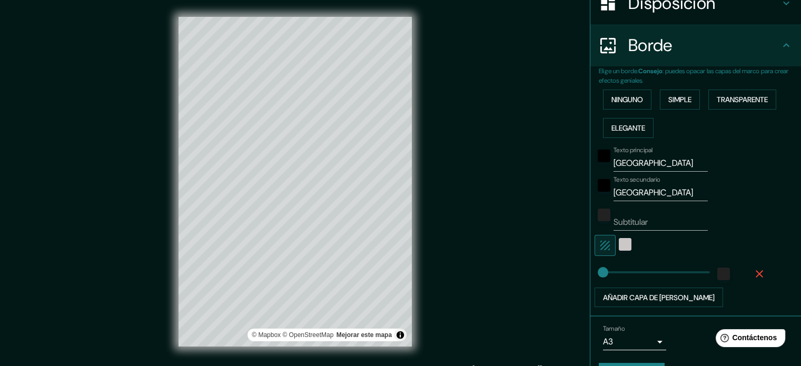
scroll to position [206, 0]
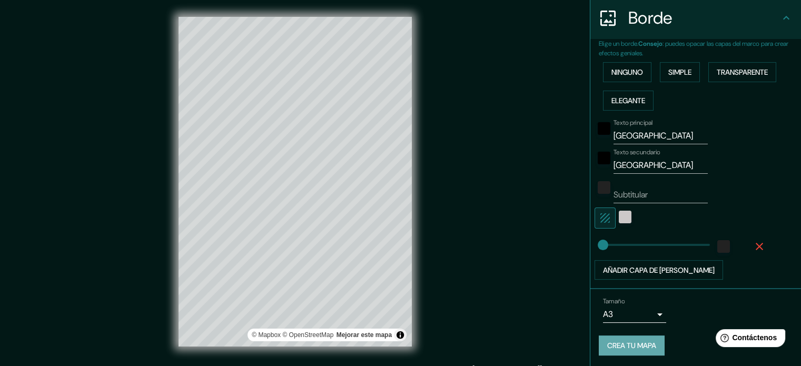
click at [632, 343] on font "Crea tu mapa" at bounding box center [631, 345] width 49 height 9
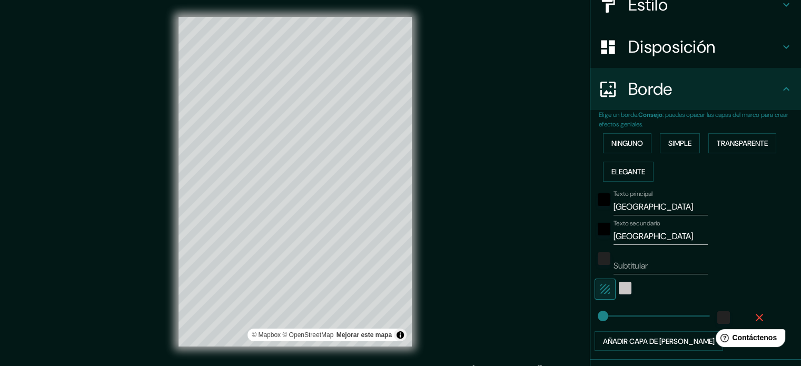
scroll to position [48, 0]
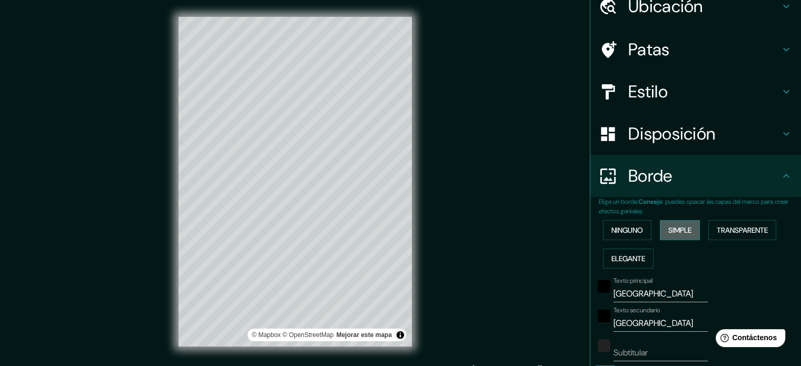
click at [681, 233] on font "Simple" at bounding box center [679, 229] width 23 height 9
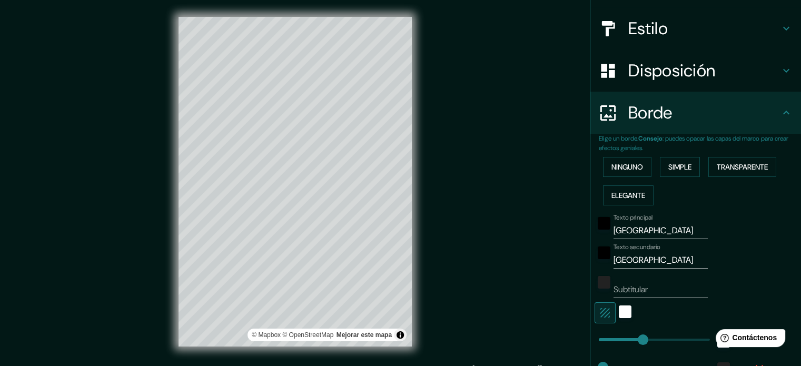
scroll to position [0, 0]
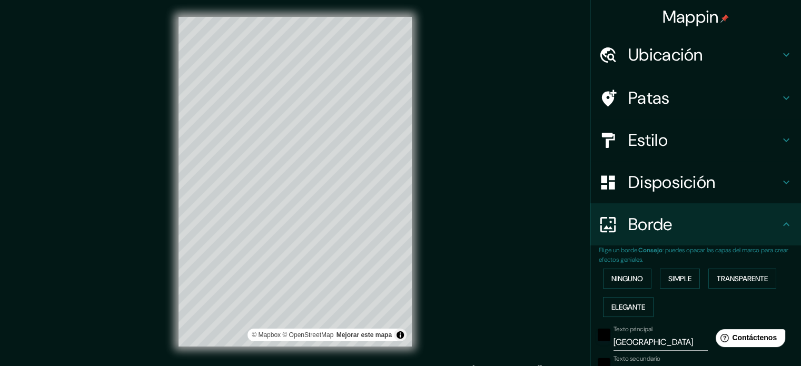
click at [677, 114] on div "Patas" at bounding box center [695, 98] width 211 height 42
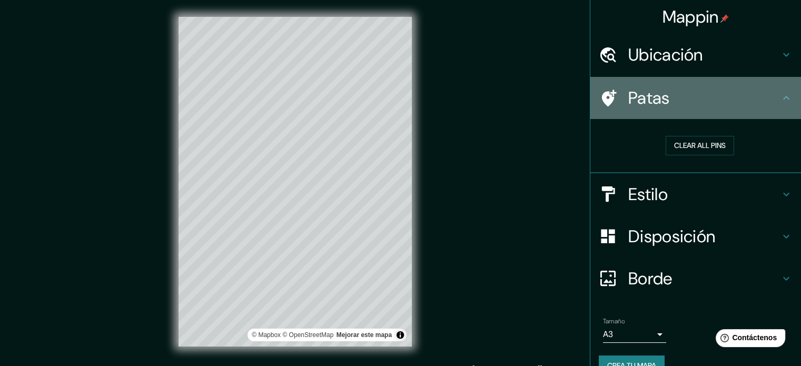
click at [678, 101] on h4 "Patas" at bounding box center [704, 97] width 152 height 21
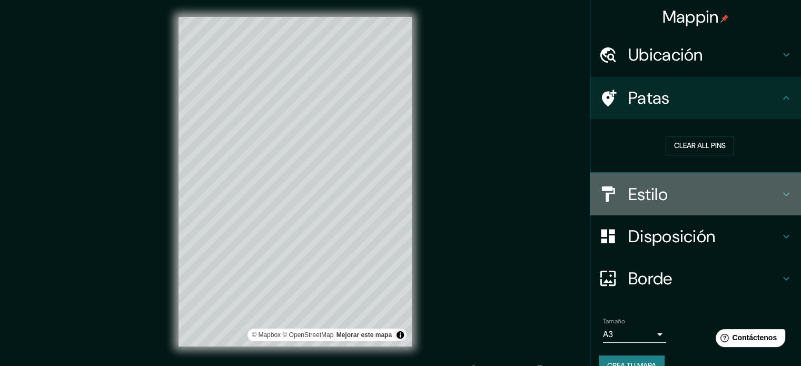
click at [679, 187] on h4 "Estilo" at bounding box center [704, 194] width 152 height 21
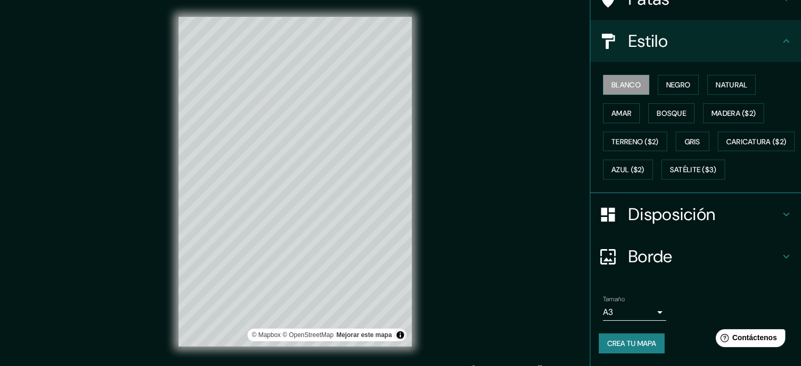
click at [668, 204] on font "Disposición" at bounding box center [671, 214] width 87 height 22
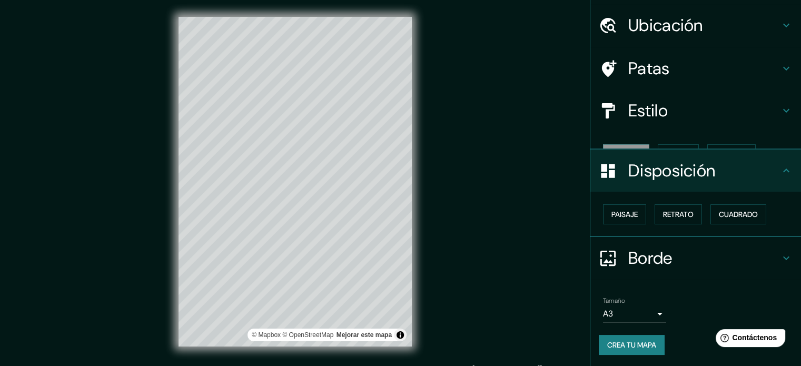
scroll to position [13, 0]
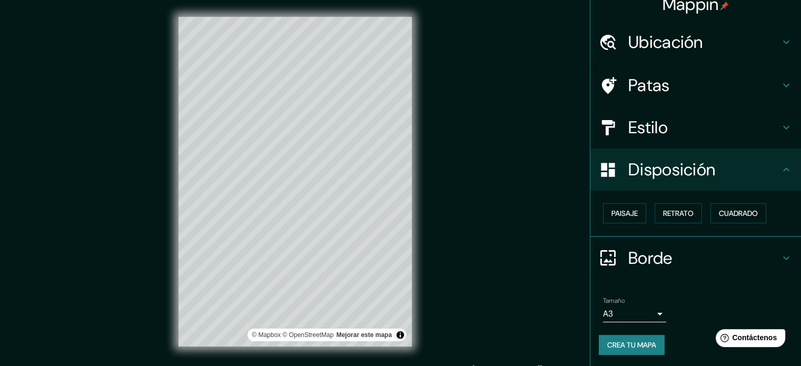
click at [641, 214] on div "Paisaje Retrato Cuadrado" at bounding box center [700, 213] width 202 height 28
click at [632, 214] on button "Paisaje" at bounding box center [624, 213] width 43 height 20
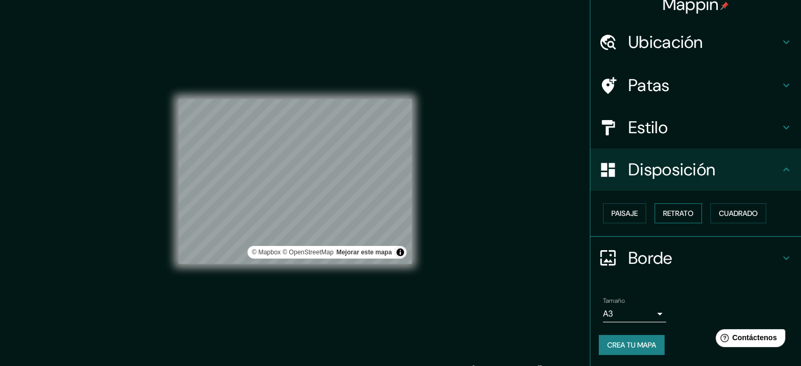
click at [682, 212] on font "Retrato" at bounding box center [678, 213] width 31 height 9
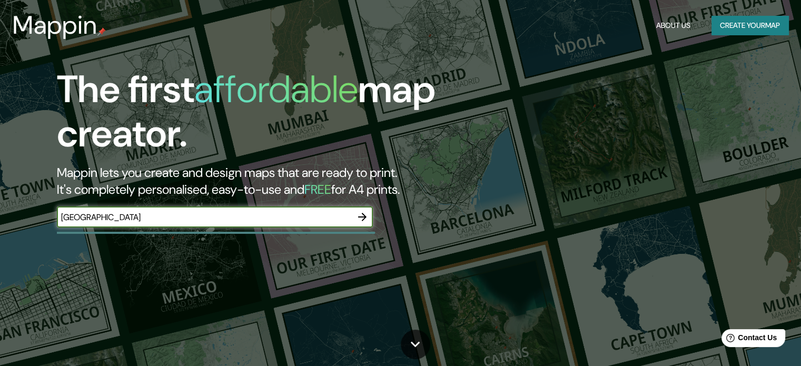
type input "[GEOGRAPHIC_DATA]"
click at [295, 205] on div "The first affordable map creator. Mappin lets you create and design maps that a…" at bounding box center [257, 152] width 481 height 171
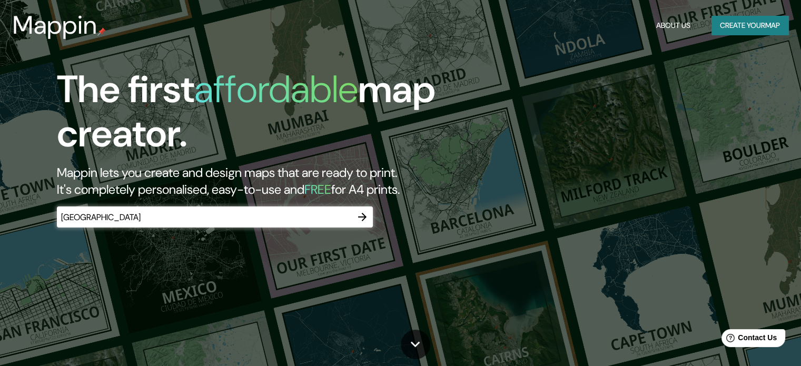
click at [370, 218] on button "button" at bounding box center [362, 216] width 21 height 21
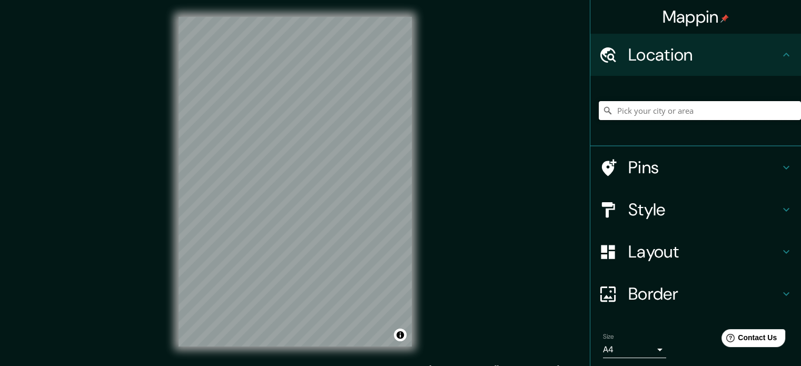
click at [687, 113] on input "Pick your city or area" at bounding box center [700, 110] width 202 height 19
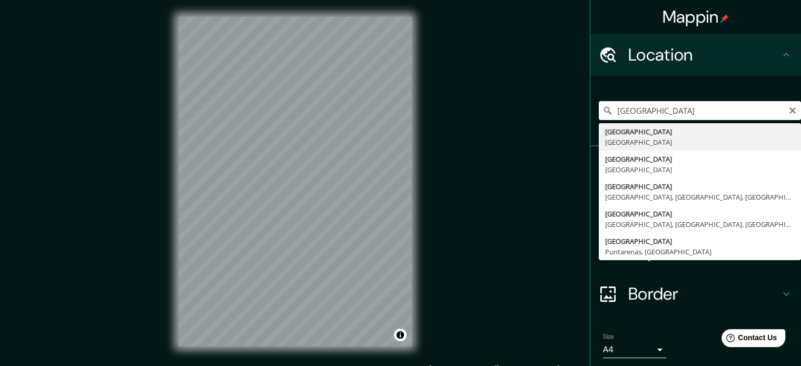
type input "[GEOGRAPHIC_DATA], [GEOGRAPHIC_DATA]"
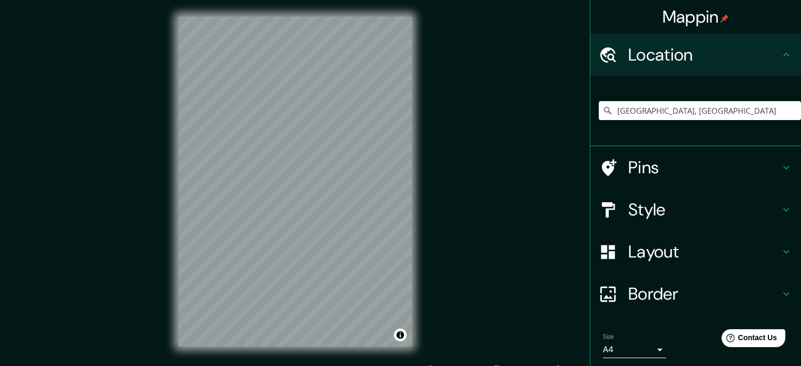
click at [660, 256] on h4 "Layout" at bounding box center [704, 251] width 152 height 21
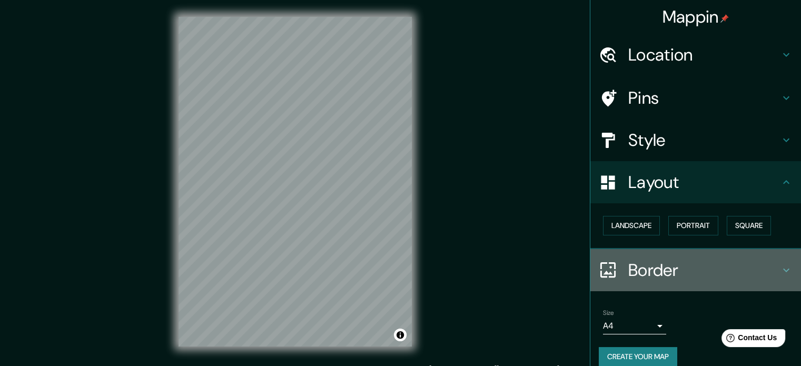
click at [649, 260] on h4 "Border" at bounding box center [704, 270] width 152 height 21
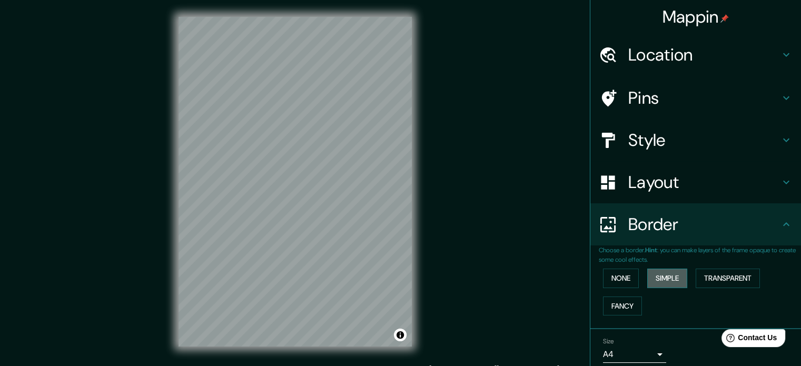
click at [668, 278] on button "Simple" at bounding box center [667, 278] width 40 height 19
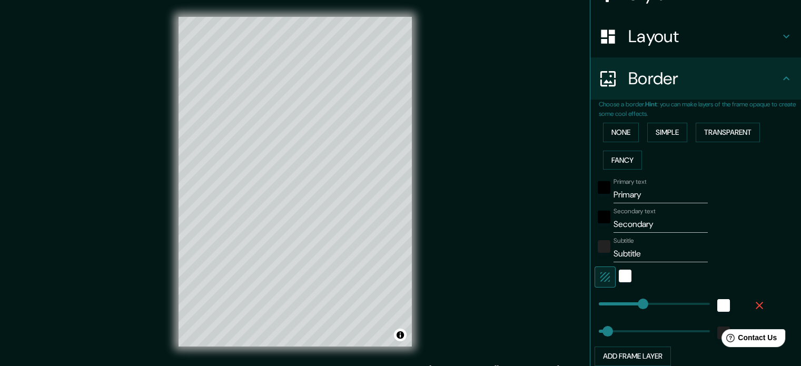
scroll to position [158, 0]
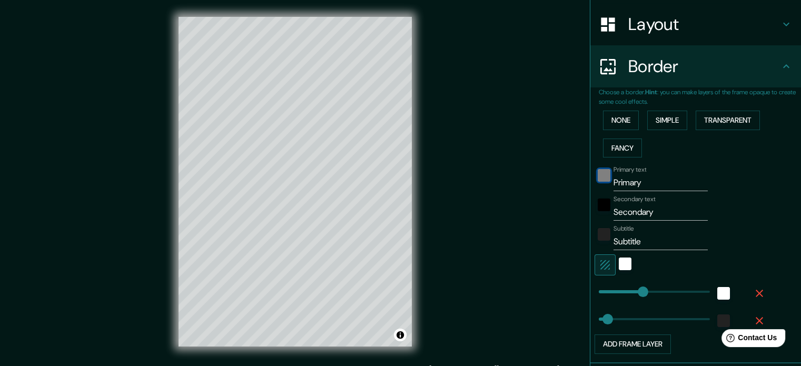
click at [598, 175] on div "black" at bounding box center [604, 175] width 13 height 13
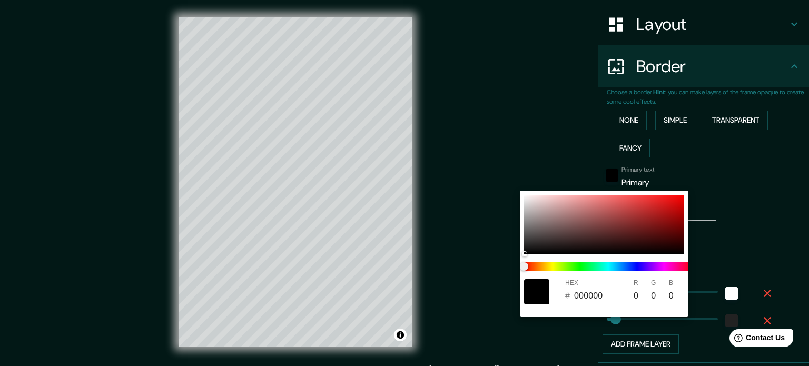
click at [710, 178] on div at bounding box center [404, 183] width 809 height 366
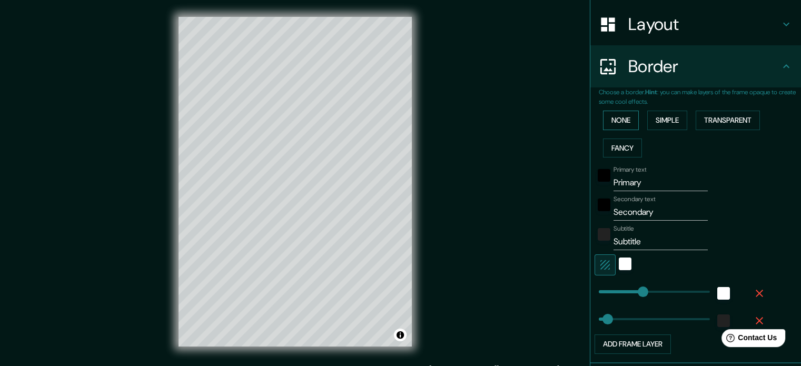
click at [629, 115] on button "None" at bounding box center [621, 120] width 36 height 19
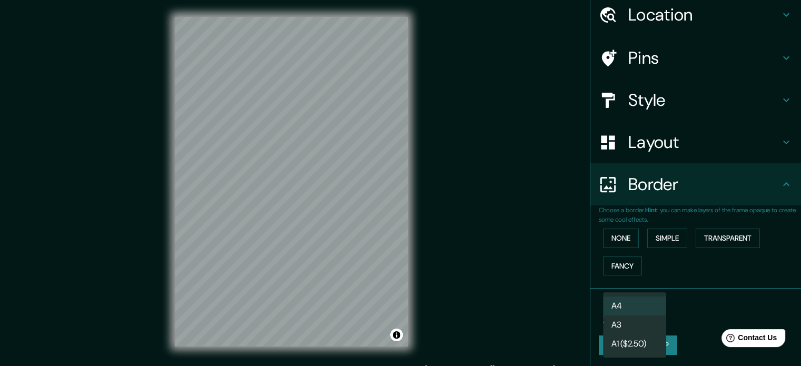
click at [643, 317] on body "Mappin Location [GEOGRAPHIC_DATA], [GEOGRAPHIC_DATA] Pins Style Layout Border C…" at bounding box center [400, 183] width 801 height 366
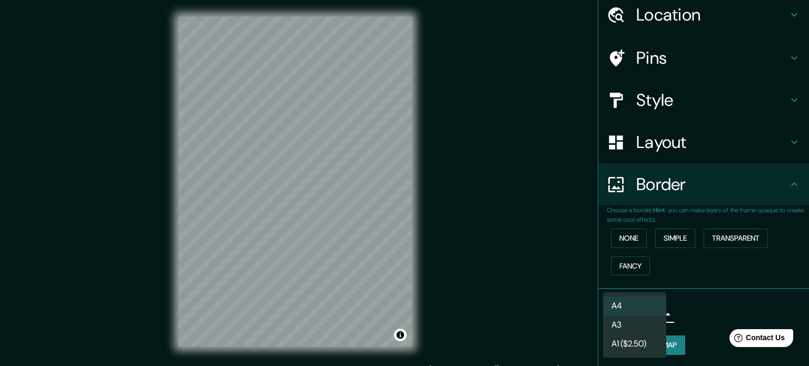
click at [632, 324] on li "A3" at bounding box center [634, 324] width 63 height 19
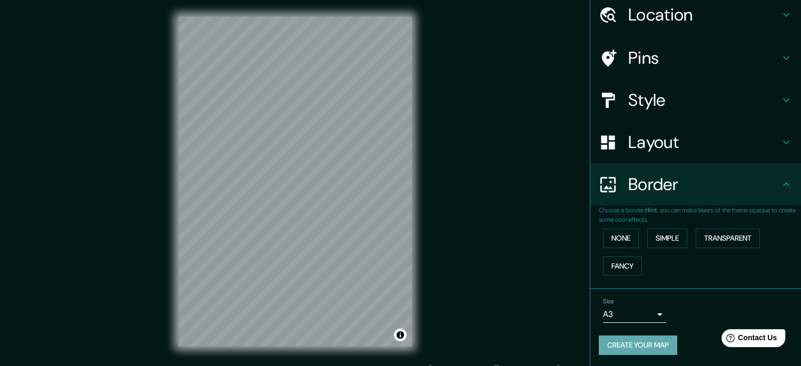
click at [644, 343] on button "Create your map" at bounding box center [638, 344] width 78 height 19
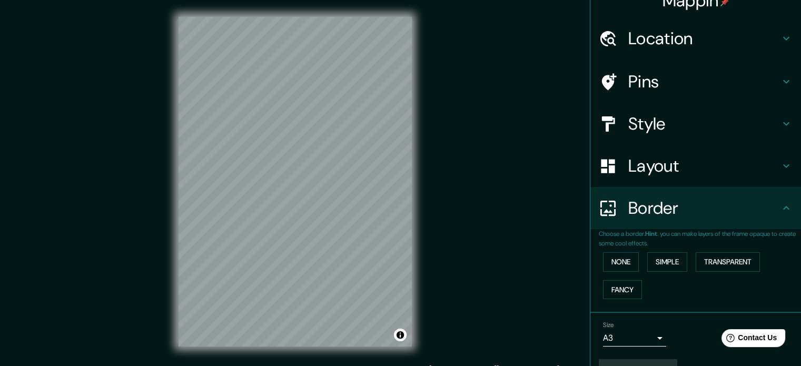
scroll to position [18, 0]
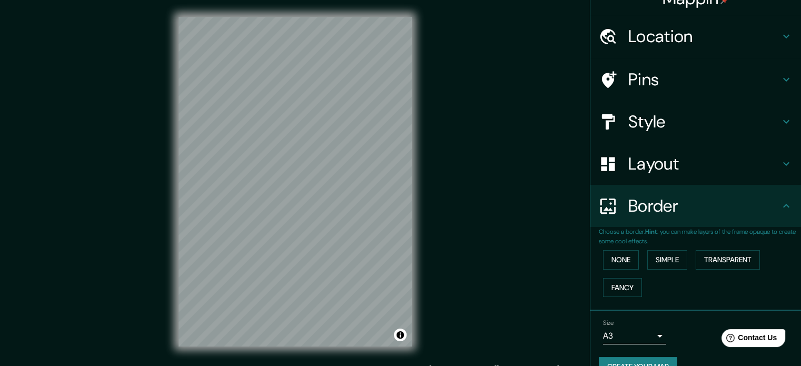
click at [614, 330] on body "Mappin Location [GEOGRAPHIC_DATA], [GEOGRAPHIC_DATA] Pins Style Layout Border C…" at bounding box center [400, 183] width 801 height 366
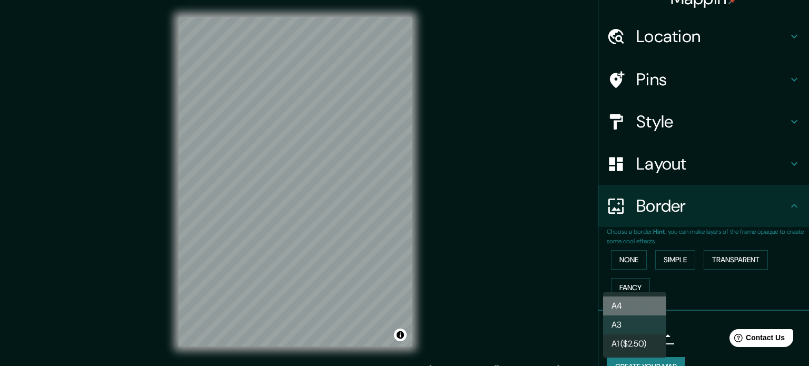
click at [623, 309] on li "A4" at bounding box center [634, 305] width 63 height 19
type input "single"
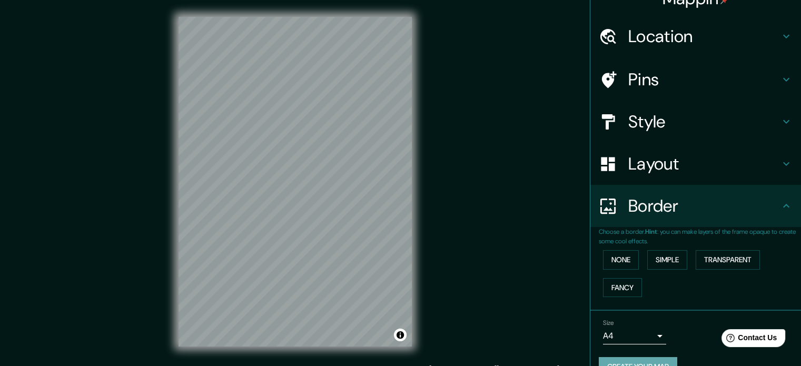
click at [651, 361] on button "Create your map" at bounding box center [638, 366] width 78 height 19
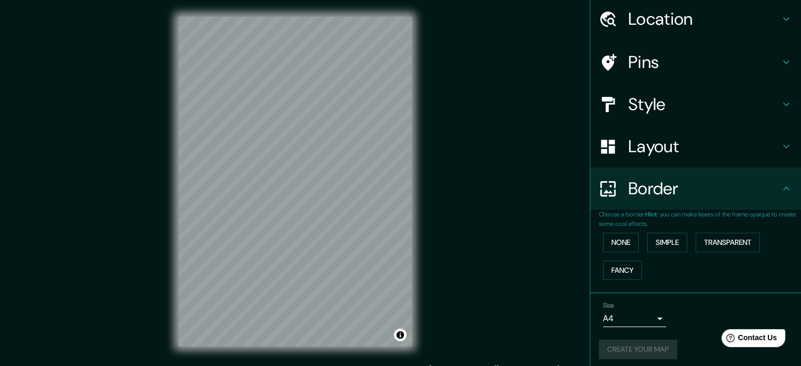
scroll to position [40, 0]
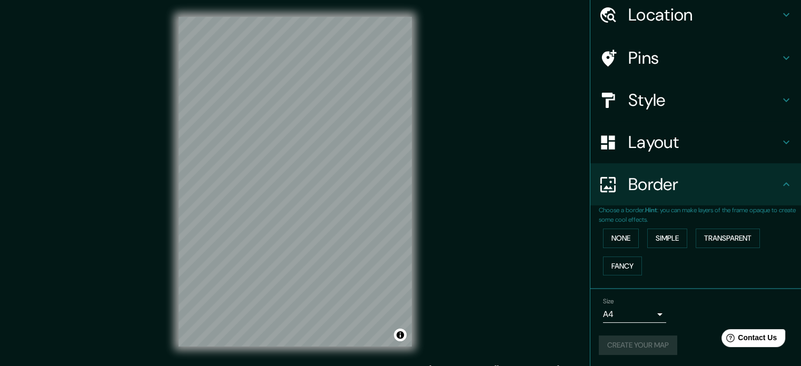
click at [644, 341] on div "Create your map" at bounding box center [696, 344] width 194 height 19
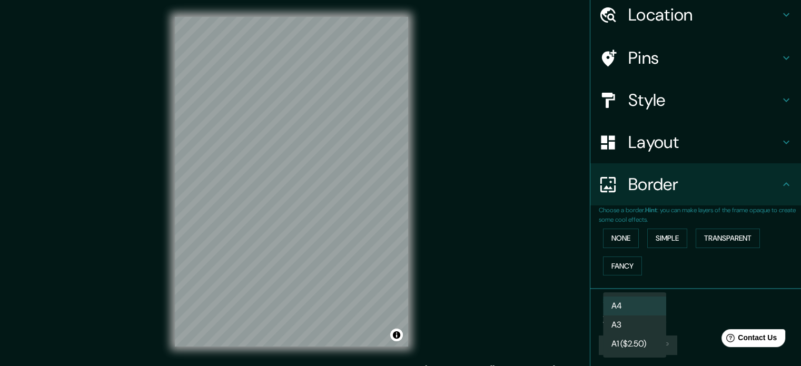
click at [650, 318] on body "Mappin Location [GEOGRAPHIC_DATA], [GEOGRAPHIC_DATA] Pins Style Layout Border C…" at bounding box center [400, 183] width 801 height 366
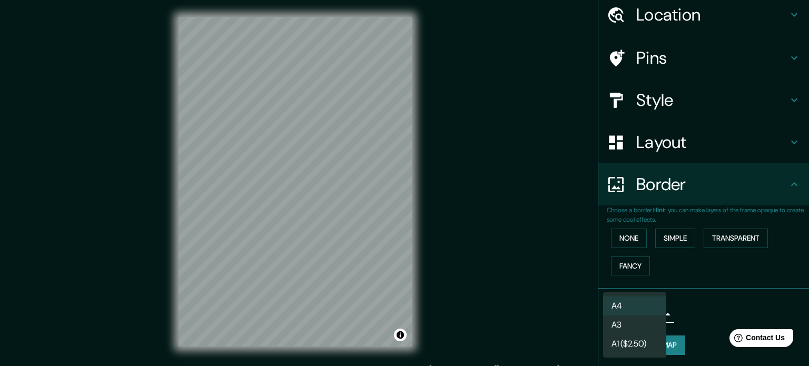
click at [685, 313] on div at bounding box center [404, 183] width 809 height 366
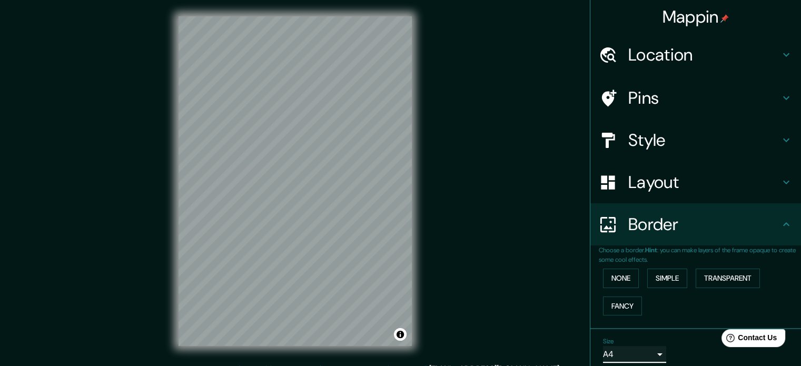
scroll to position [0, 0]
click at [469, 157] on div "Mappin Location [GEOGRAPHIC_DATA], [GEOGRAPHIC_DATA] Pins Style Layout Border C…" at bounding box center [400, 190] width 801 height 380
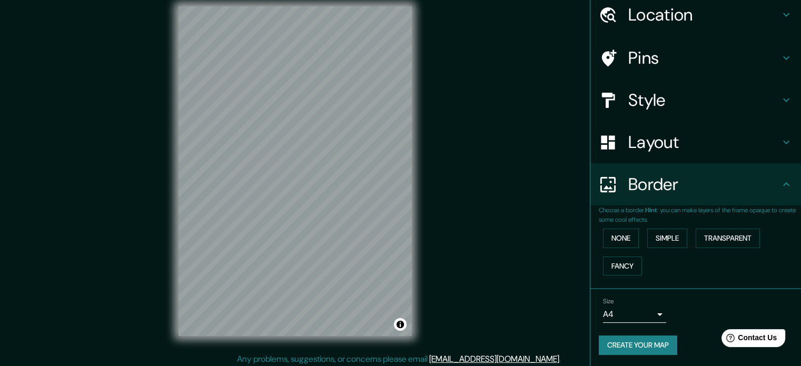
scroll to position [14, 0]
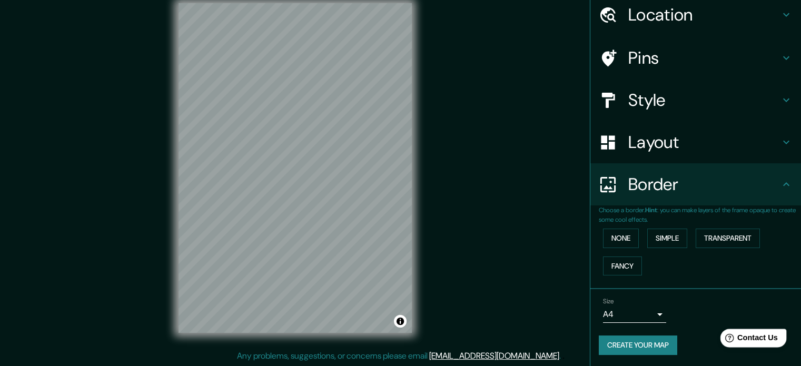
click at [739, 339] on div "Help Contact Us" at bounding box center [753, 338] width 66 height 18
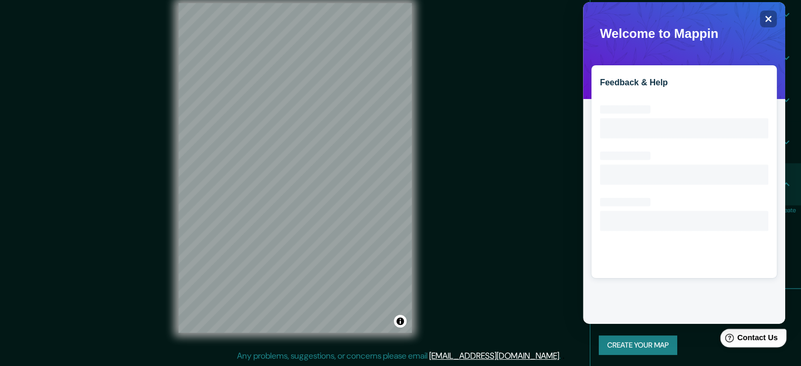
scroll to position [0, 0]
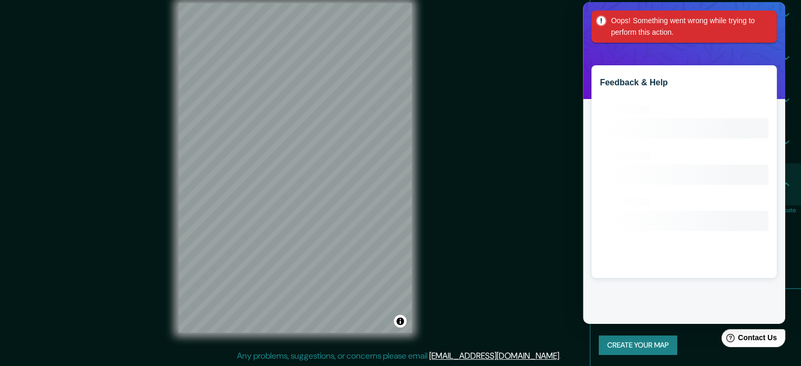
click at [516, 91] on div "Mappin Location [GEOGRAPHIC_DATA], [GEOGRAPHIC_DATA] Pins Style Layout Border C…" at bounding box center [400, 176] width 801 height 380
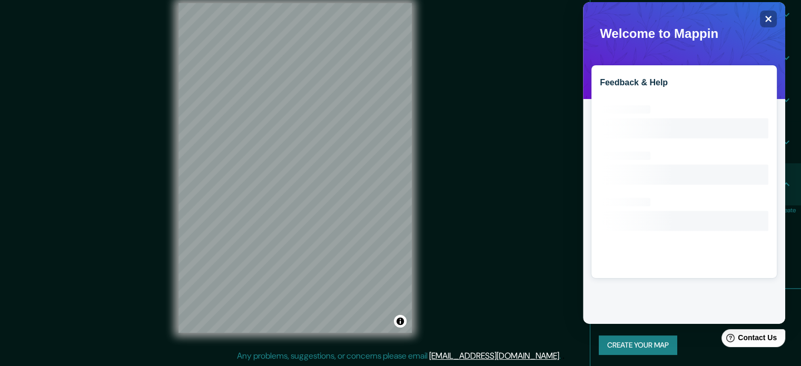
click at [696, 339] on div "Create your map" at bounding box center [696, 344] width 194 height 19
click at [771, 16] on icon "Close" at bounding box center [768, 19] width 7 height 7
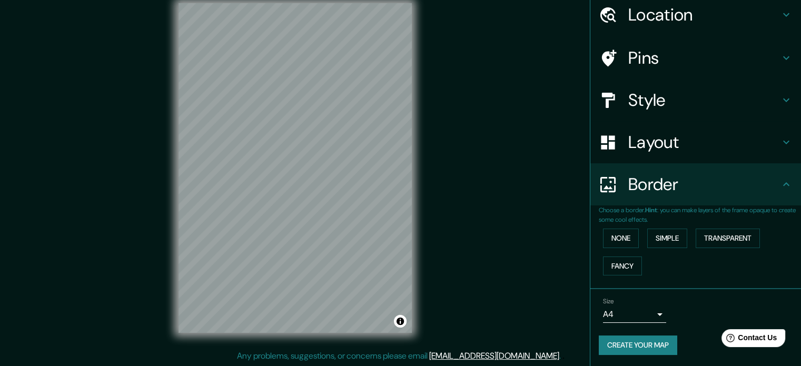
click at [666, 145] on h4 "Layout" at bounding box center [704, 142] width 152 height 21
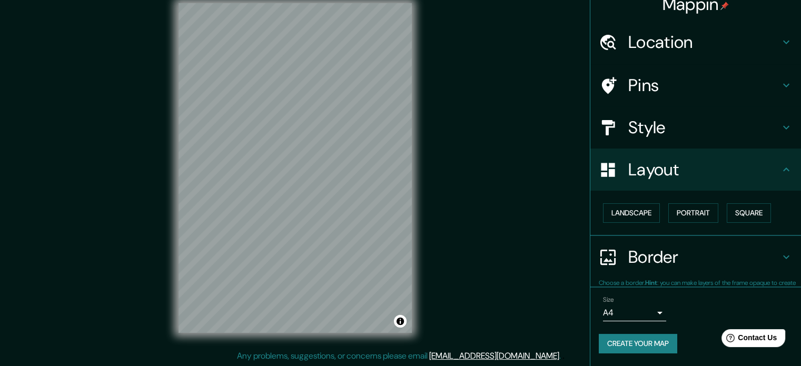
scroll to position [12, 0]
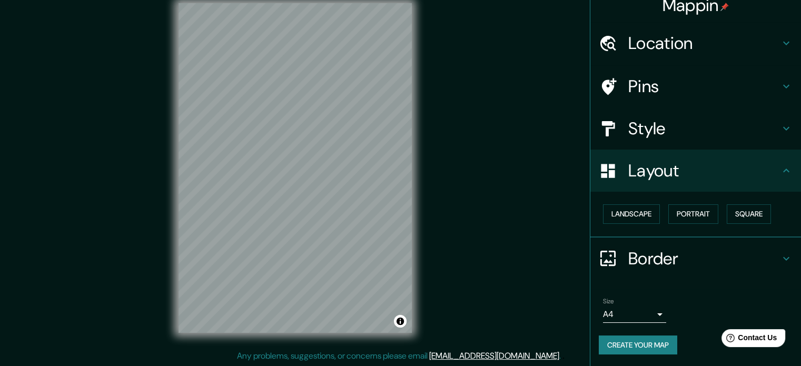
click at [667, 104] on div "Pins" at bounding box center [695, 86] width 211 height 42
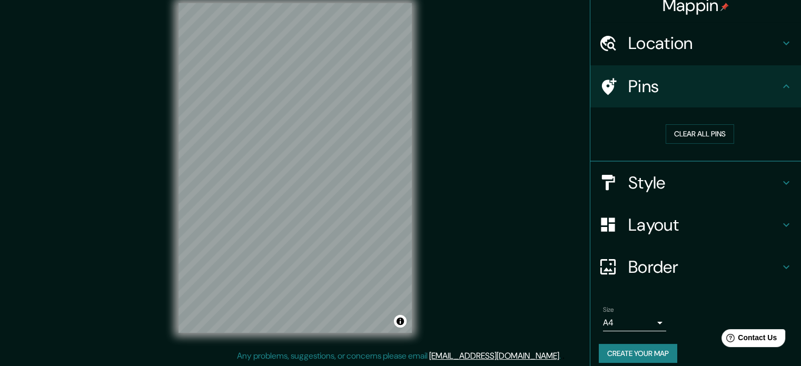
click at [662, 185] on h4 "Style" at bounding box center [704, 182] width 152 height 21
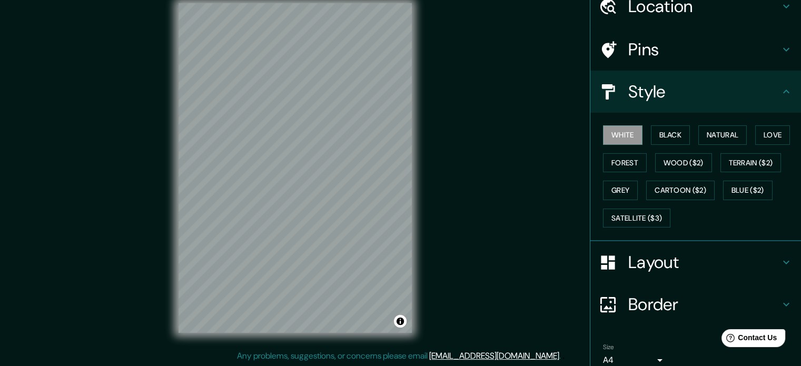
scroll to position [94, 0]
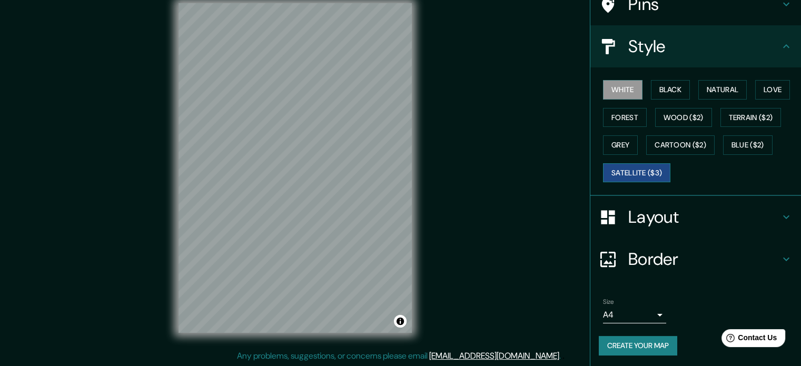
click at [654, 170] on button "Satellite ($3)" at bounding box center [636, 172] width 67 height 19
click at [755, 146] on button "Blue ($2)" at bounding box center [747, 144] width 49 height 19
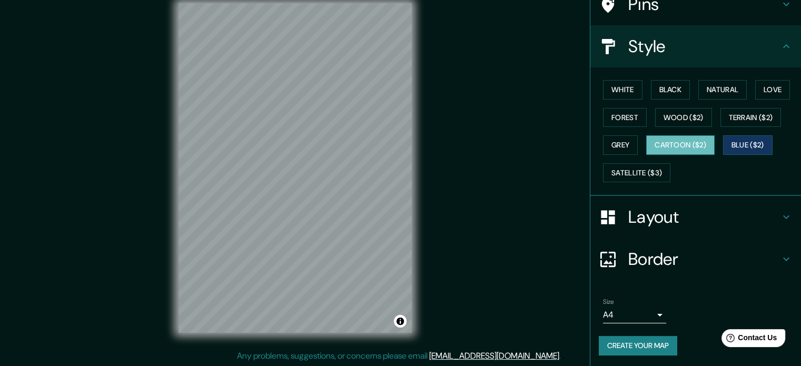
click at [689, 151] on button "Cartoon ($2)" at bounding box center [680, 144] width 68 height 19
click at [735, 148] on button "Blue ($2)" at bounding box center [747, 144] width 49 height 19
click at [737, 117] on button "Terrain ($2)" at bounding box center [750, 117] width 61 height 19
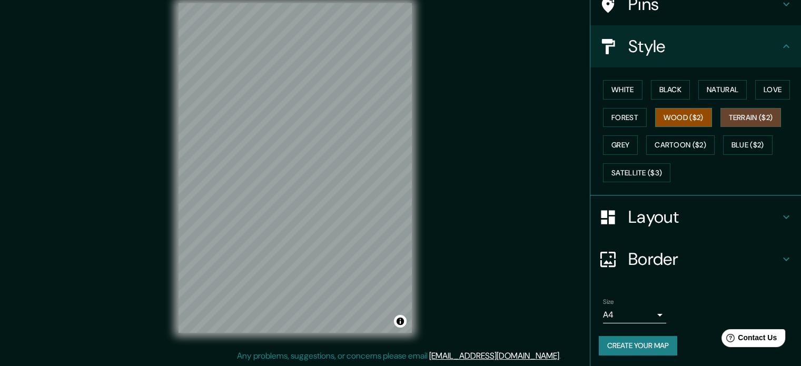
click at [671, 111] on button "Wood ($2)" at bounding box center [683, 117] width 57 height 19
click at [607, 82] on button "White" at bounding box center [622, 89] width 39 height 19
